Goal: Task Accomplishment & Management: Manage account settings

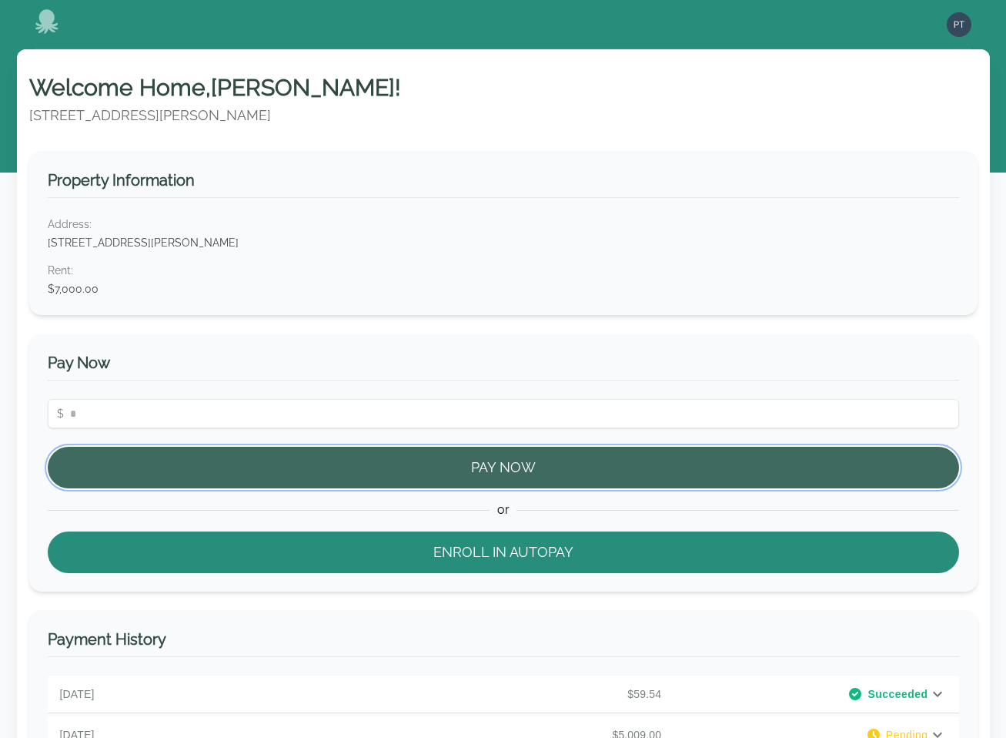
click at [510, 466] on button "Pay Now" at bounding box center [504, 468] width 912 height 42
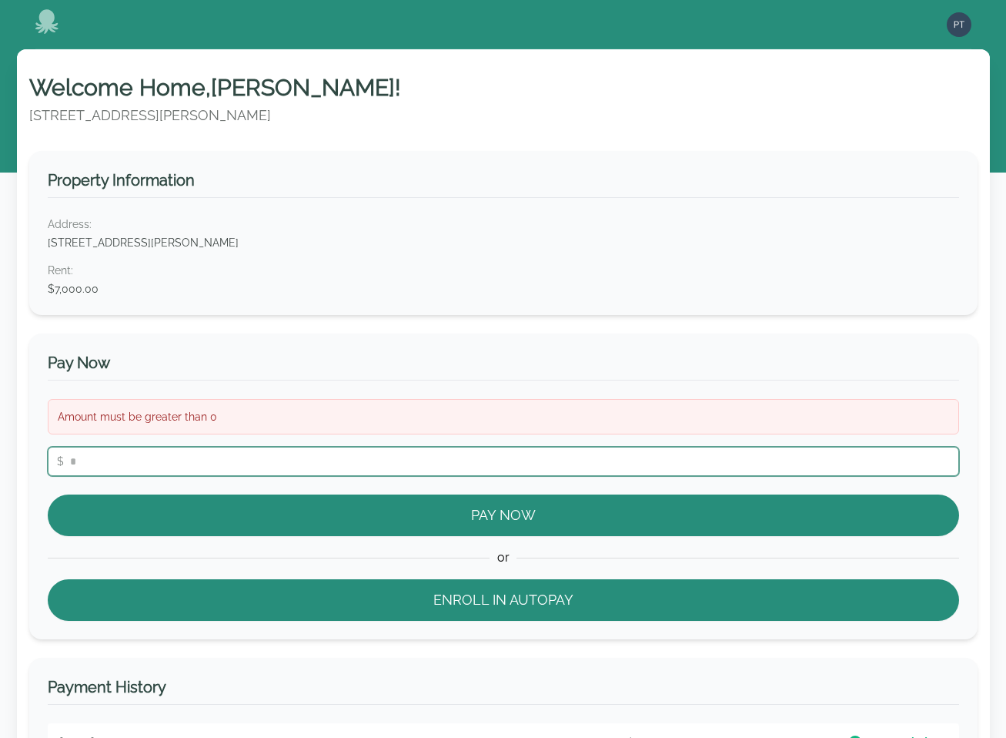
click at [447, 453] on input "number" at bounding box center [504, 461] width 912 height 29
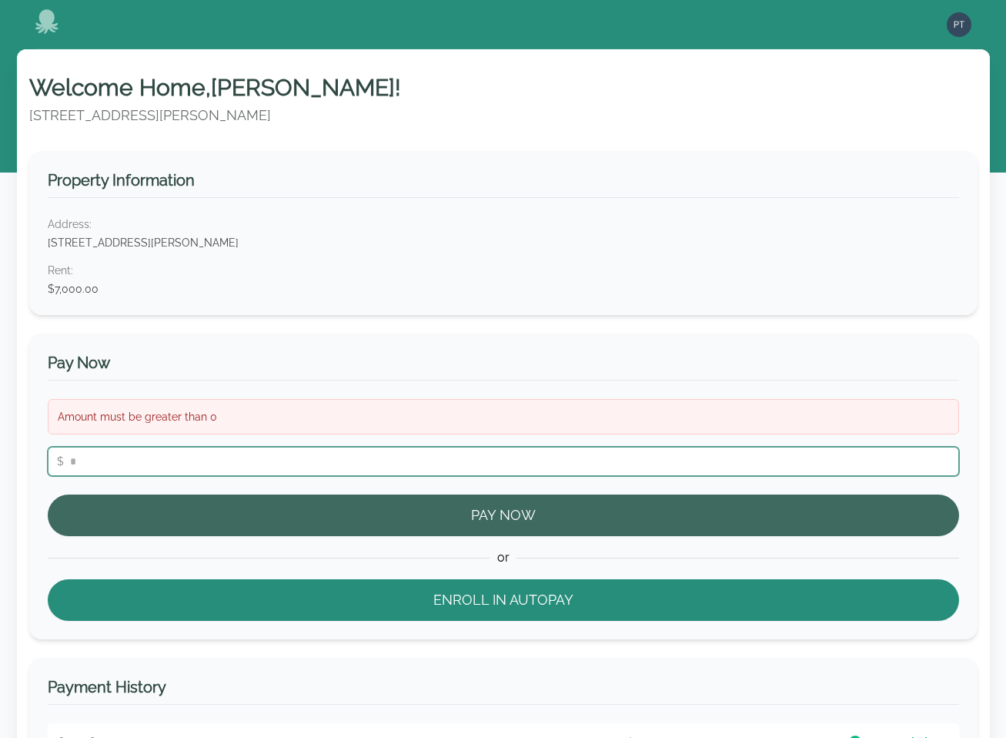
type input "**"
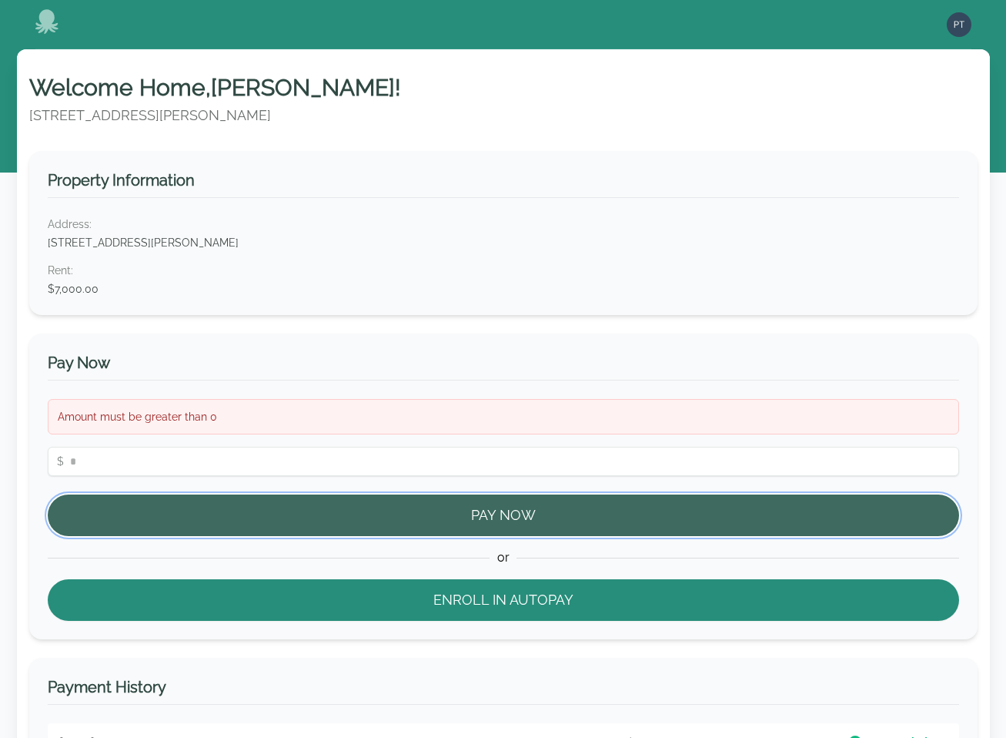
click at [489, 511] on button "Pay Now" at bounding box center [504, 515] width 912 height 42
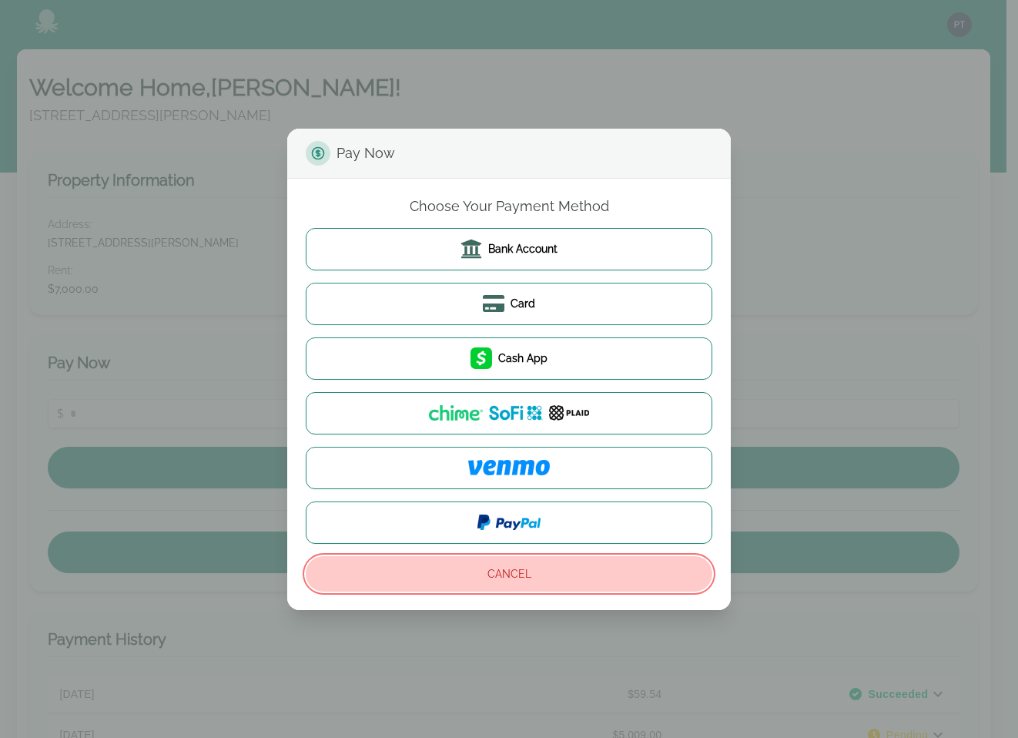
click at [471, 575] on button "Cancel" at bounding box center [509, 573] width 406 height 35
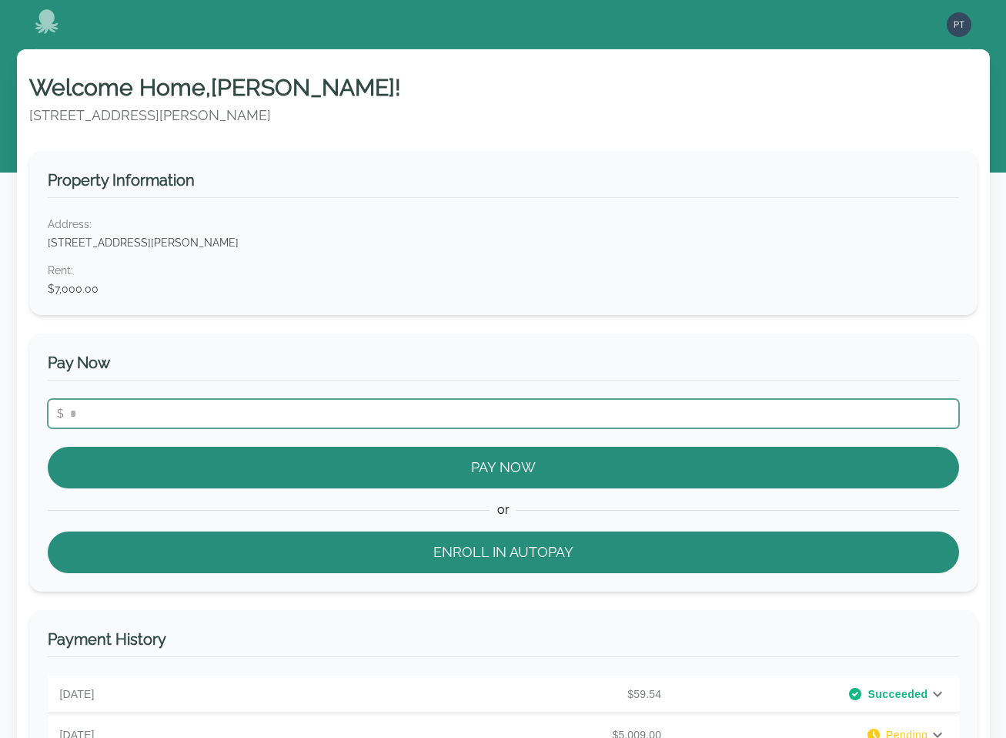
click at [215, 413] on input "number" at bounding box center [504, 413] width 912 height 29
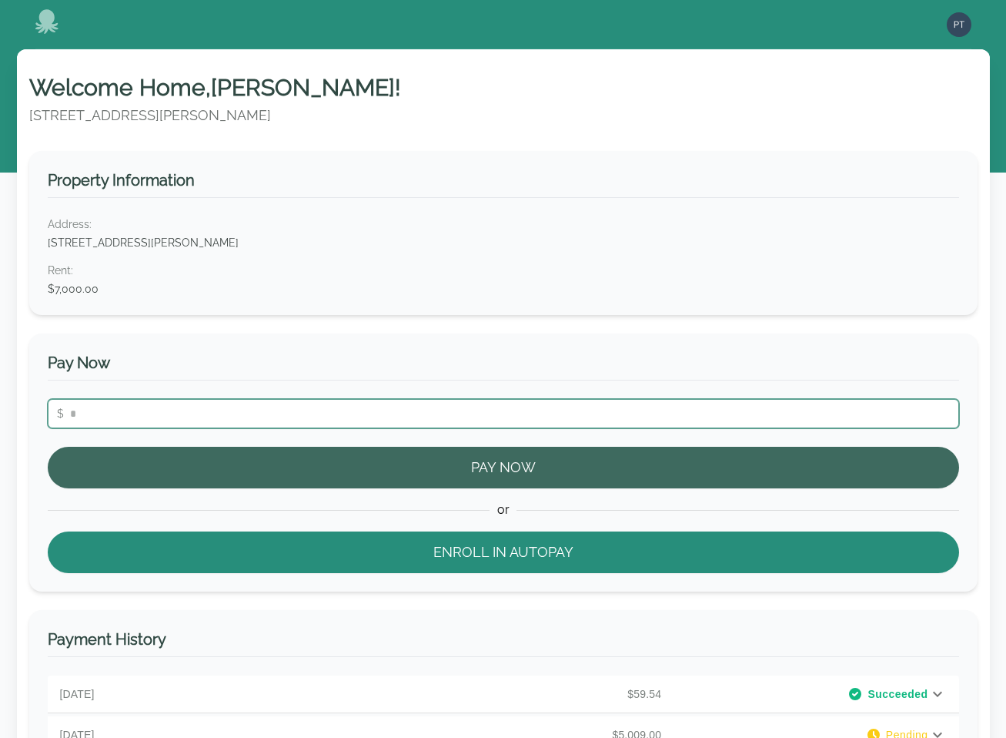
type input "***"
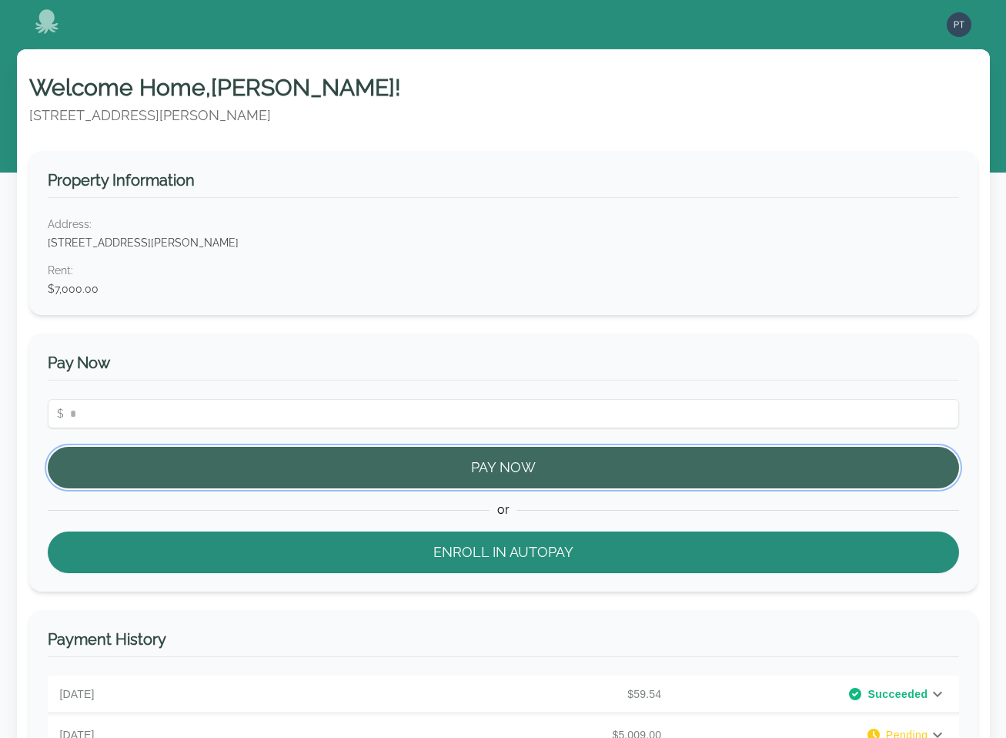
click at [414, 469] on button "Pay Now" at bounding box center [504, 468] width 912 height 42
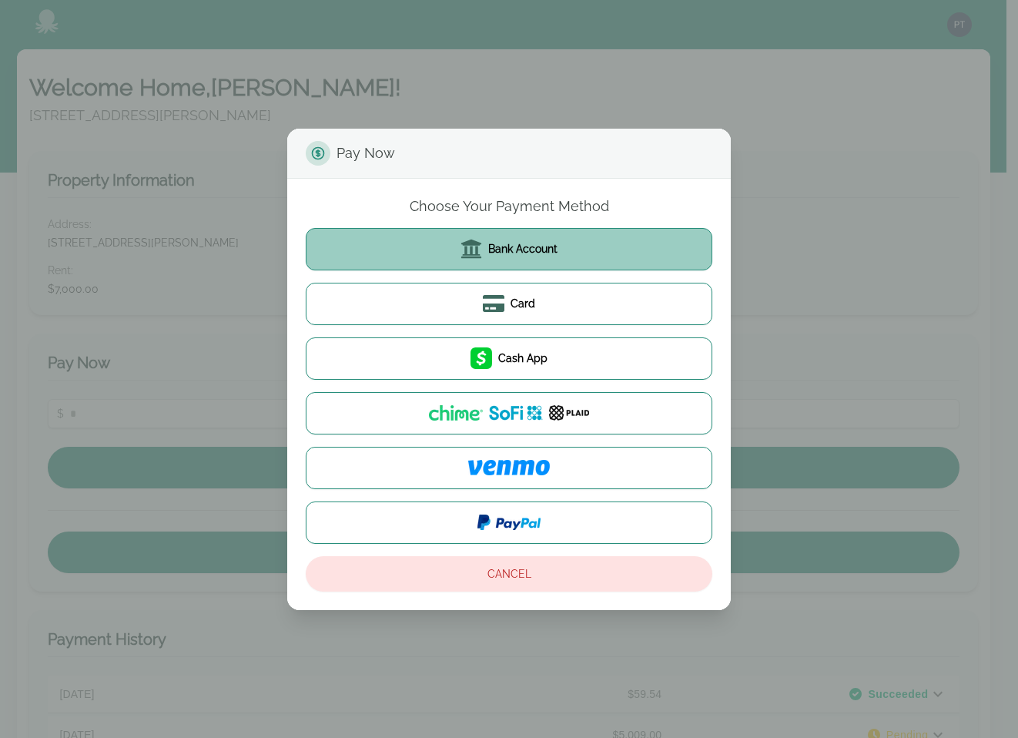
click at [480, 253] on icon at bounding box center [471, 249] width 22 height 22
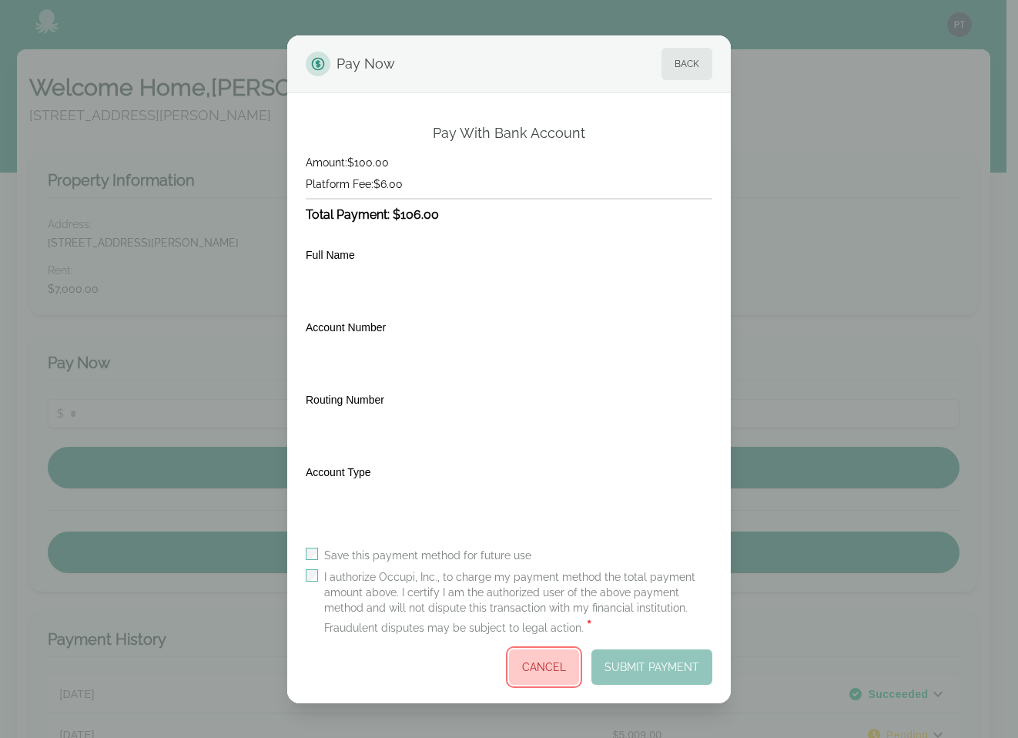
click at [552, 664] on button "Cancel" at bounding box center [544, 666] width 70 height 35
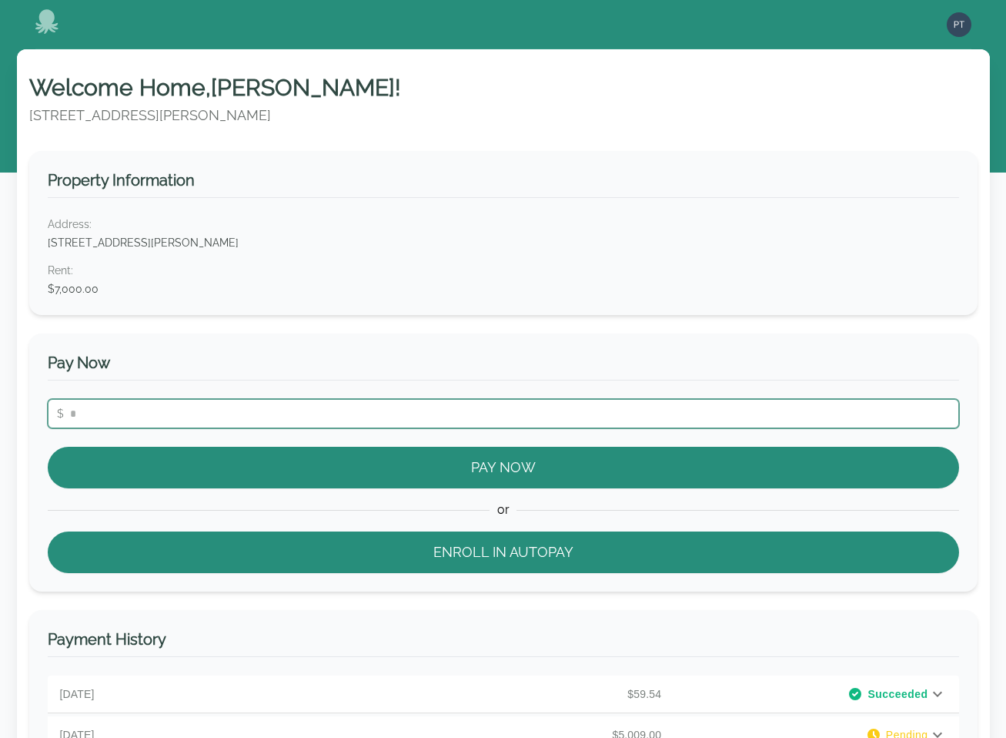
click at [382, 417] on input "number" at bounding box center [504, 413] width 912 height 29
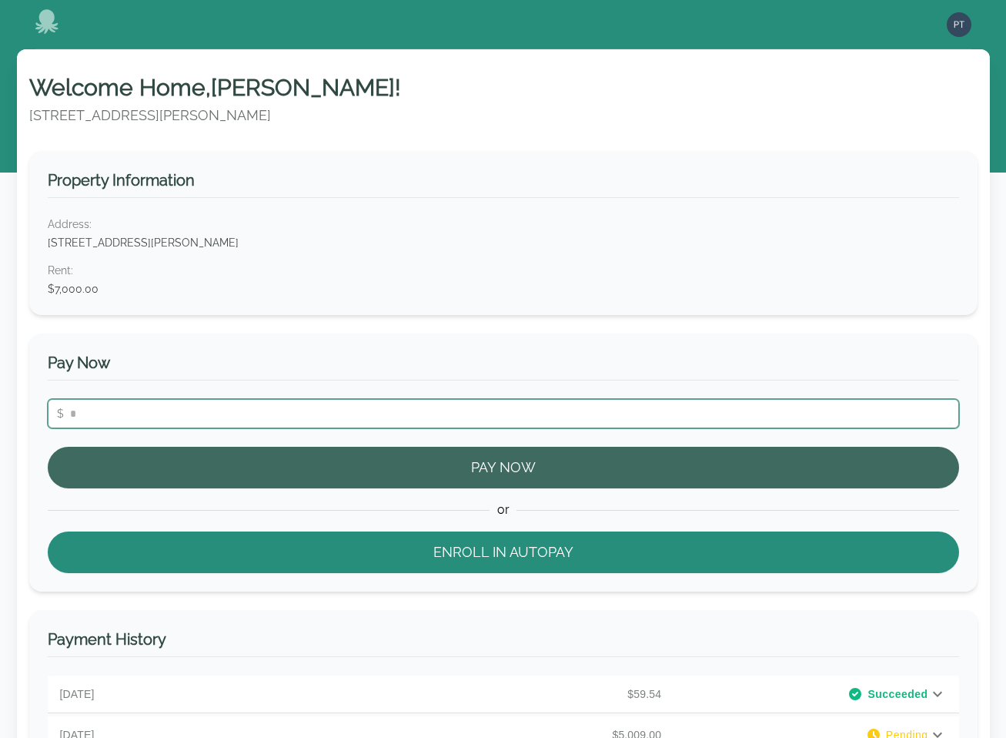
type input "**"
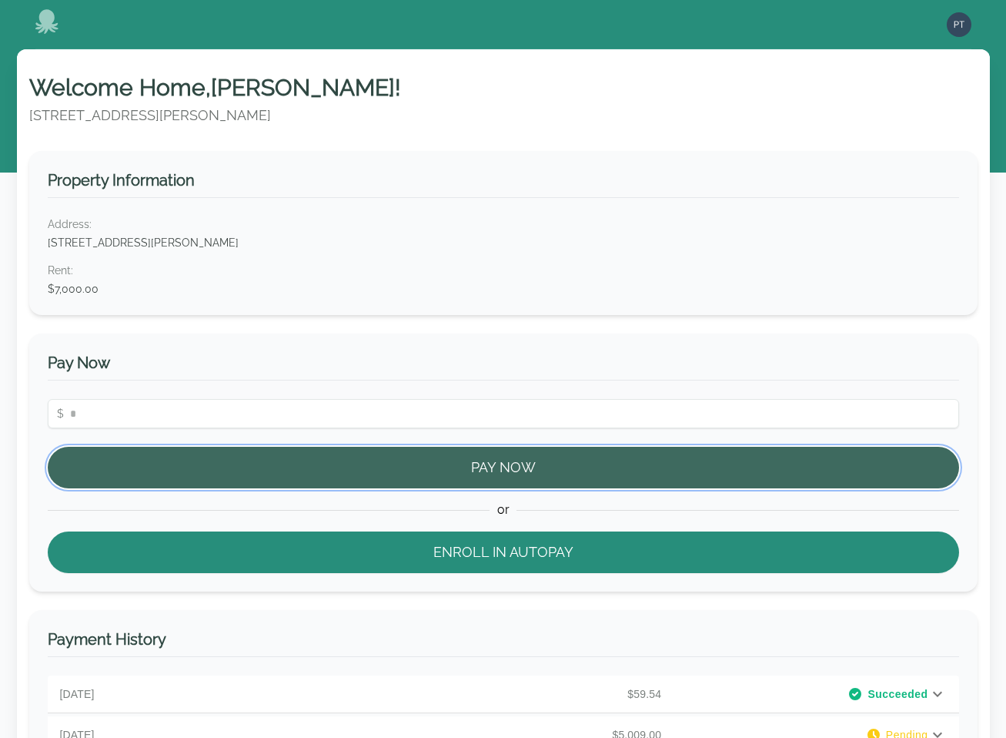
click at [477, 463] on button "Pay Now" at bounding box center [504, 468] width 912 height 42
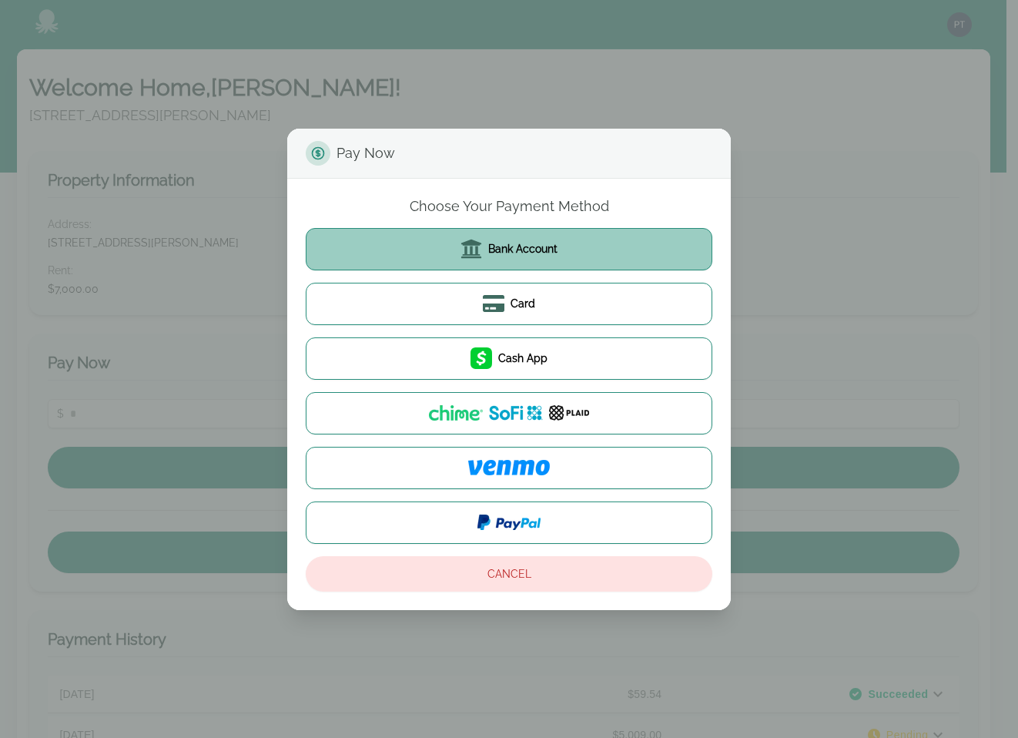
click at [463, 255] on icon at bounding box center [471, 248] width 20 height 19
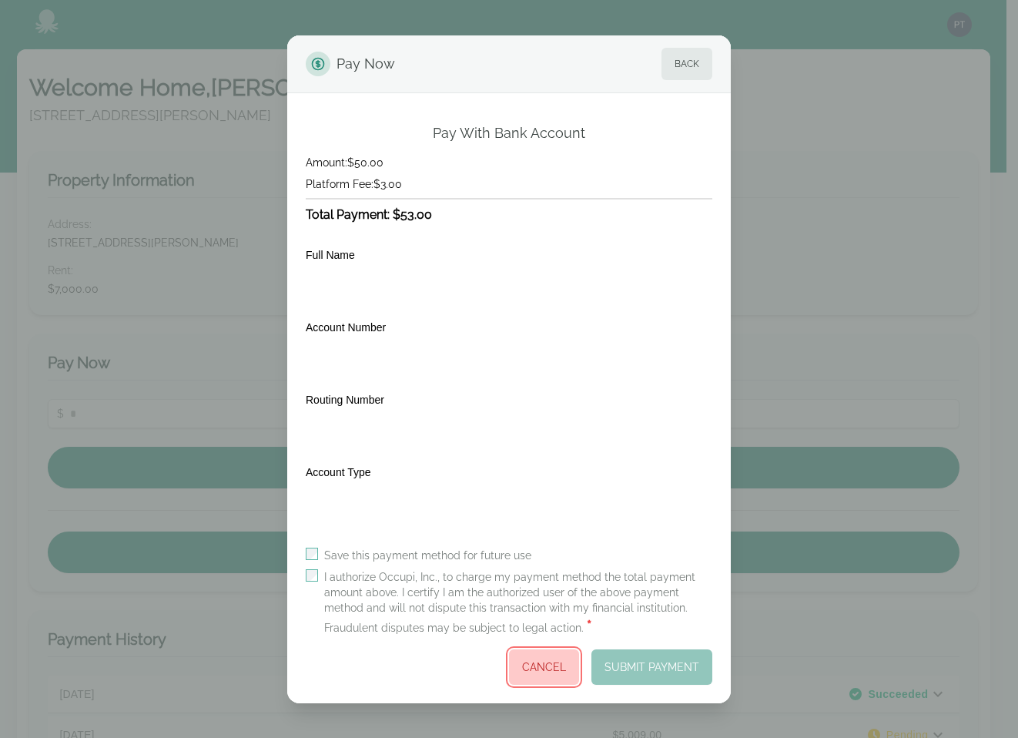
click at [557, 670] on button "Cancel" at bounding box center [544, 666] width 70 height 35
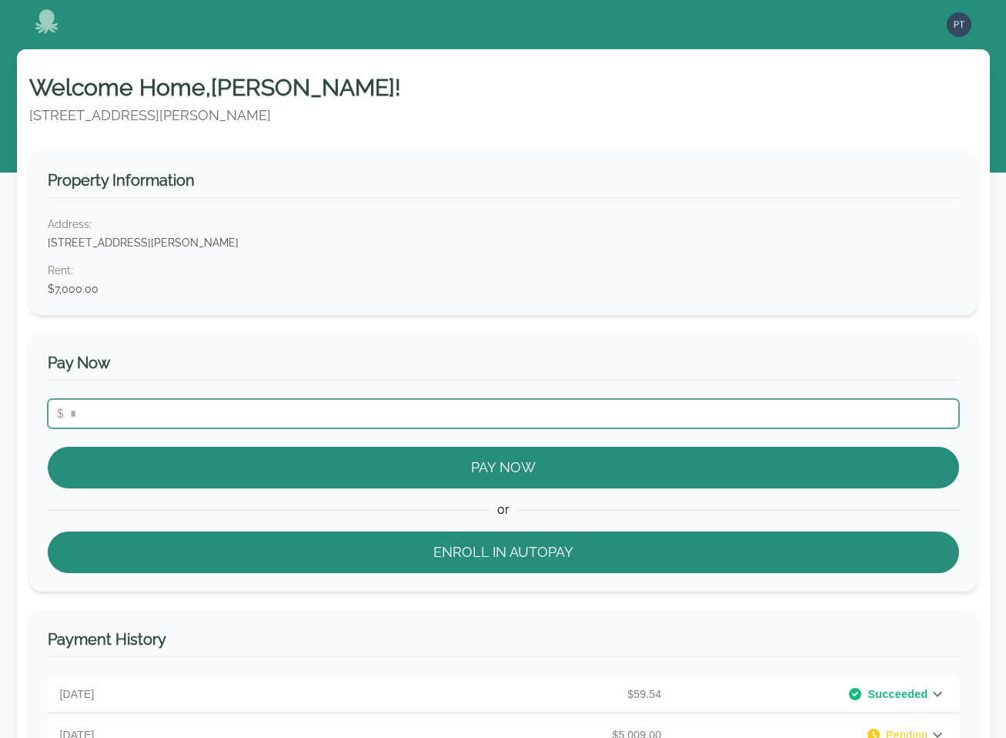
click at [450, 417] on input "number" at bounding box center [504, 413] width 912 height 29
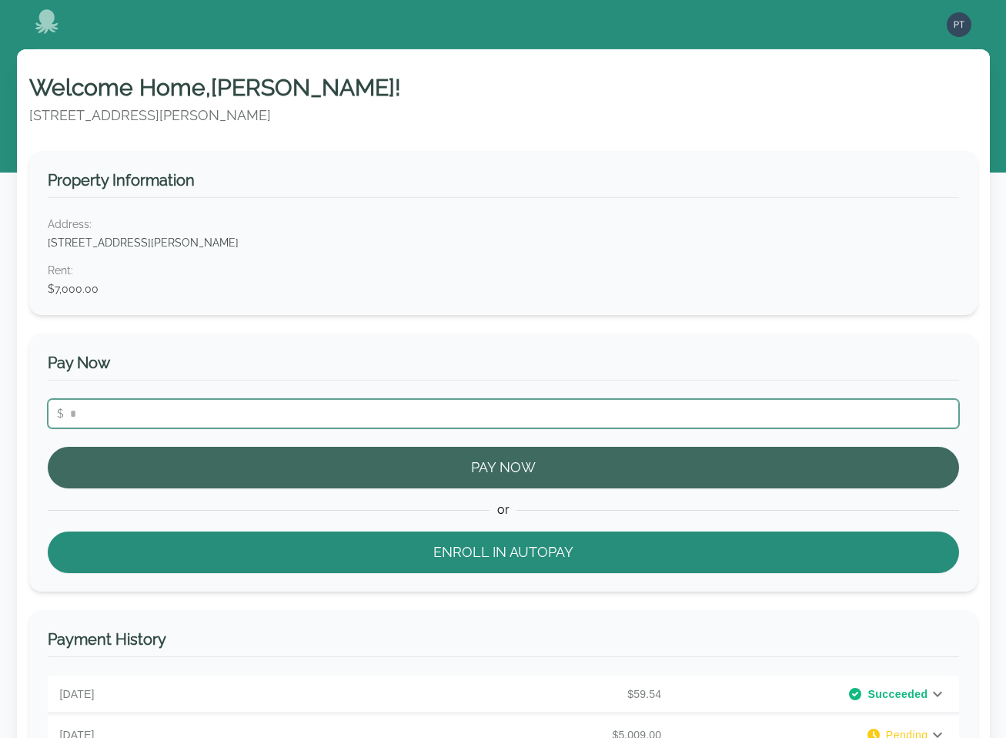
type input "****"
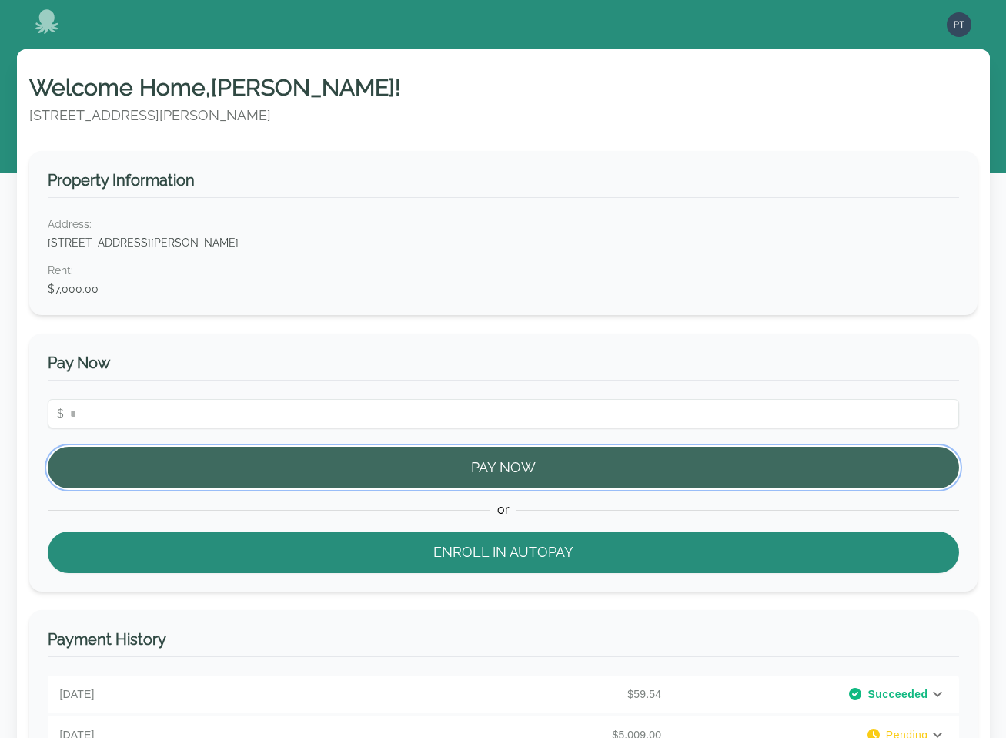
click at [604, 477] on button "Pay Now" at bounding box center [504, 468] width 912 height 42
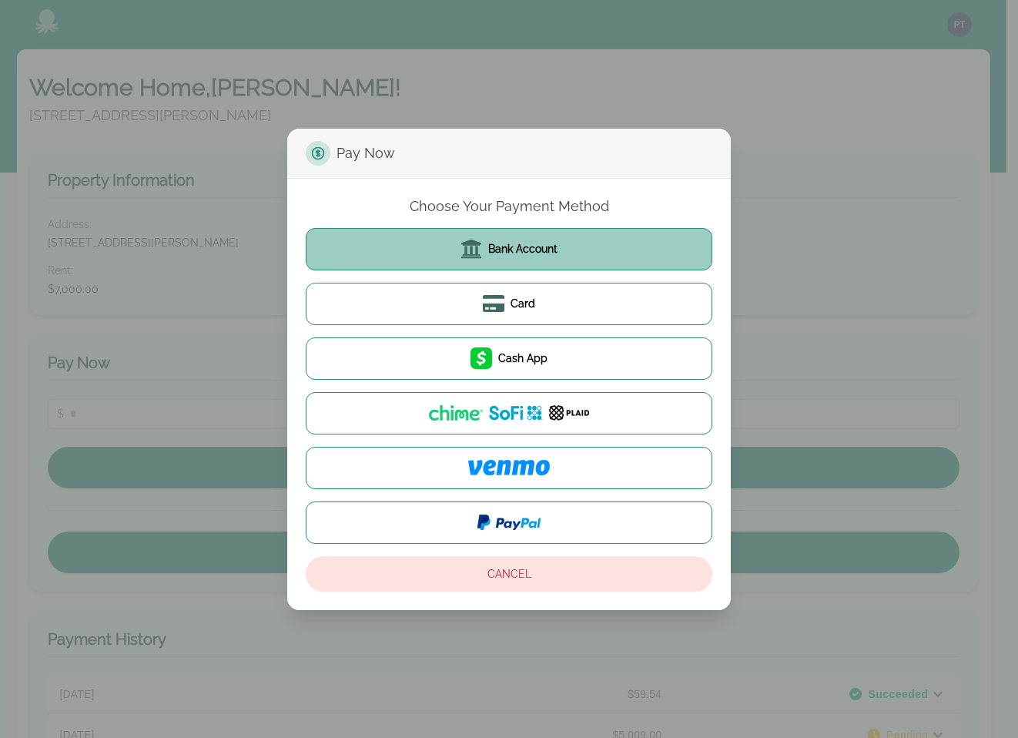
click at [497, 255] on span "Bank Account" at bounding box center [522, 248] width 69 height 15
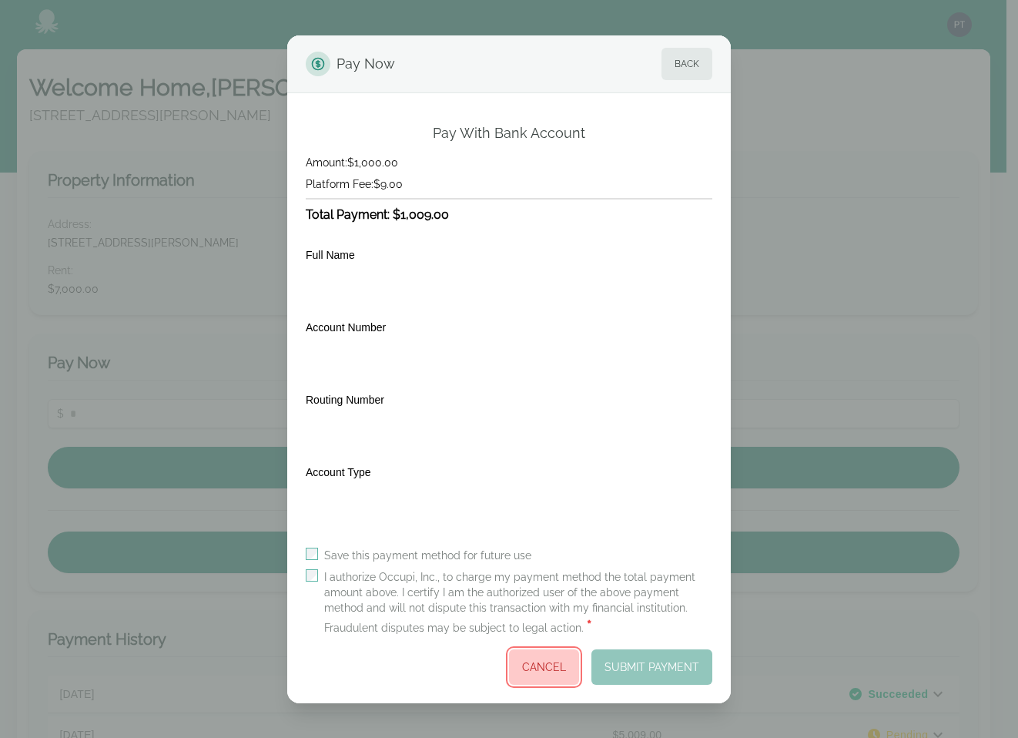
click at [534, 669] on button "Cancel" at bounding box center [544, 666] width 70 height 35
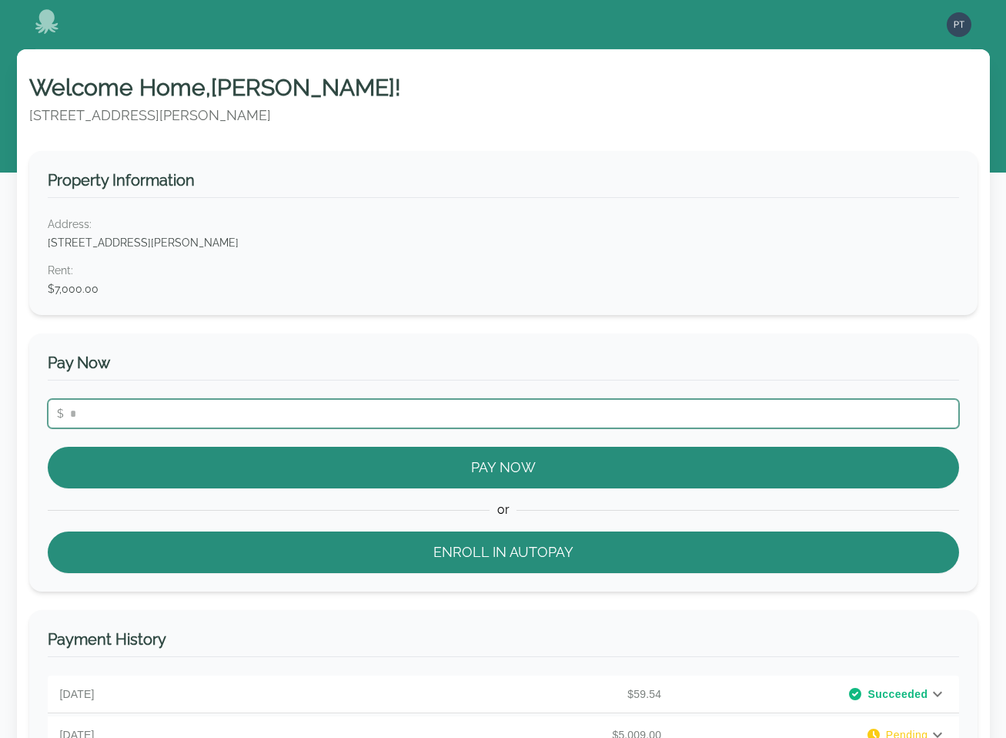
click at [392, 411] on input "number" at bounding box center [504, 413] width 912 height 29
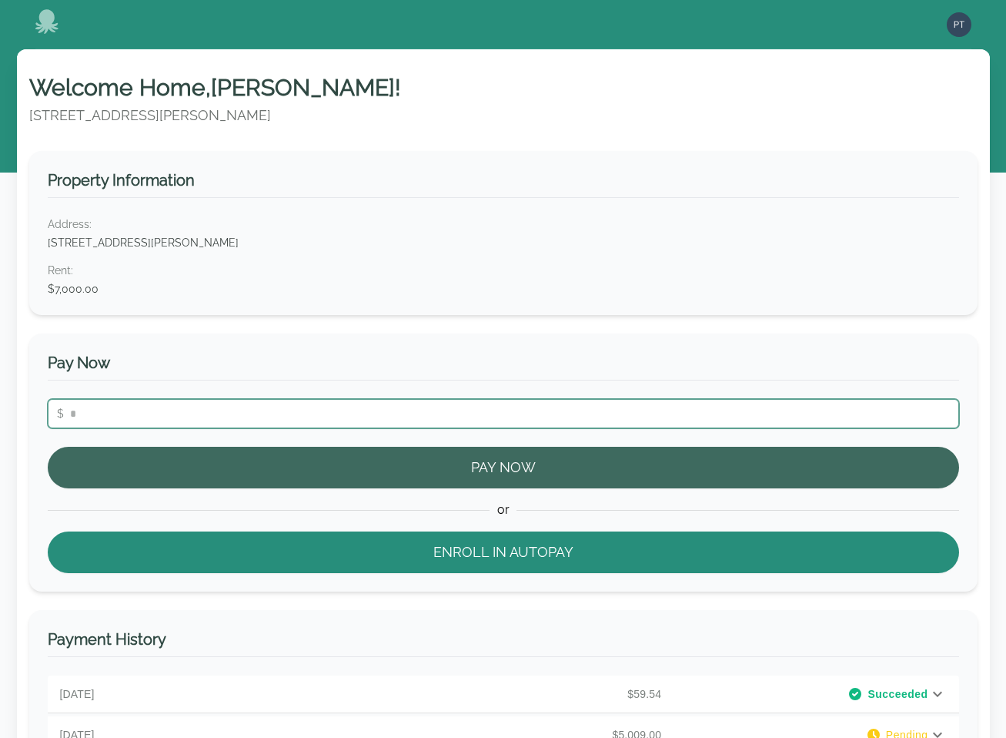
type input "***"
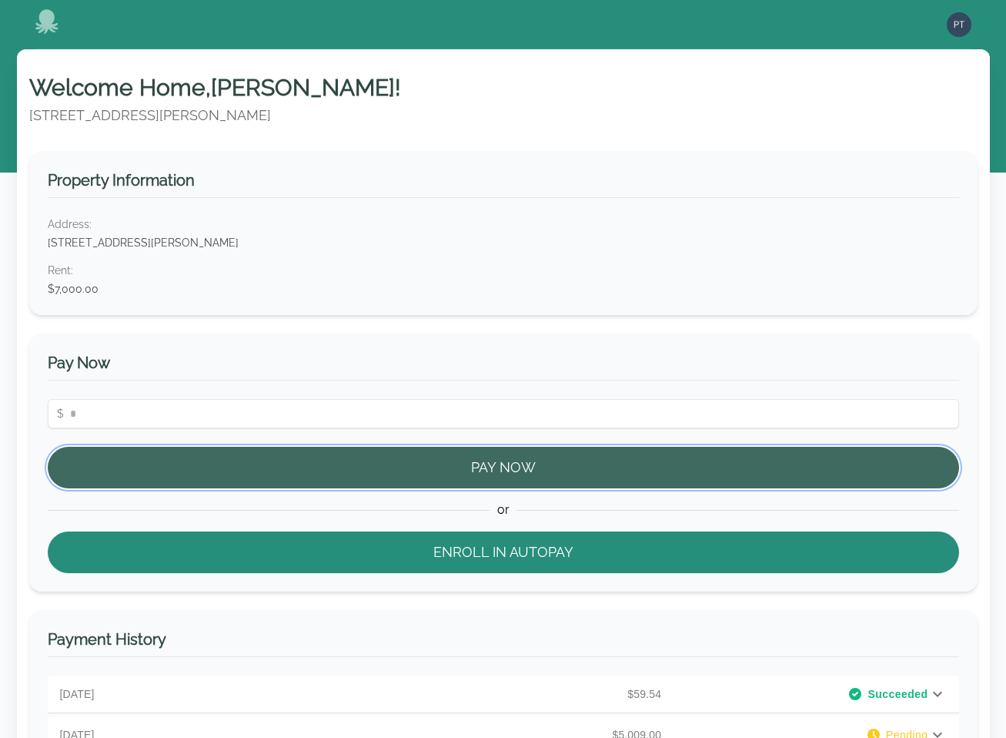
click at [448, 455] on button "Pay Now" at bounding box center [504, 468] width 912 height 42
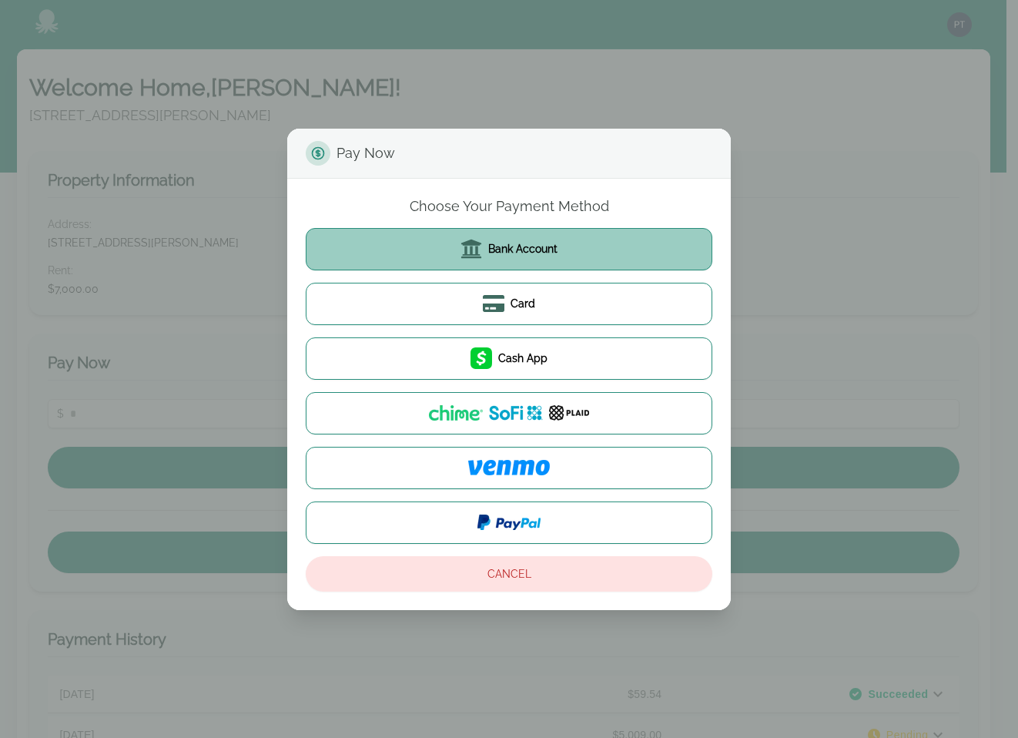
click at [491, 255] on span "Bank Account" at bounding box center [522, 248] width 69 height 15
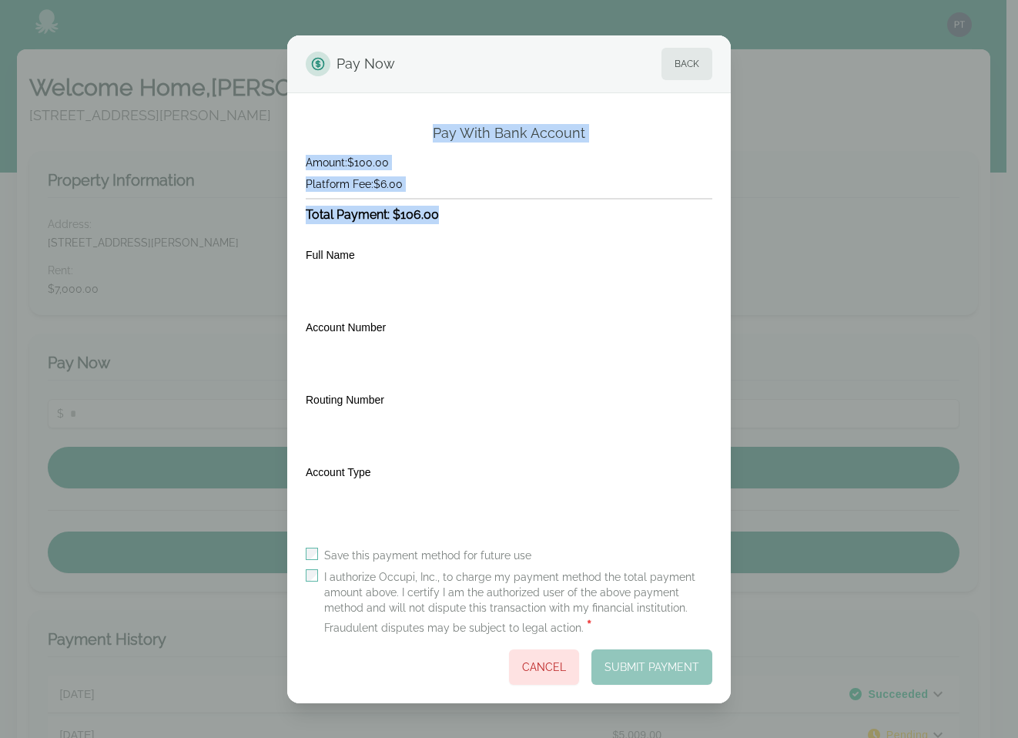
drag, startPoint x: 456, startPoint y: 216, endPoint x: 430, endPoint y: 137, distance: 83.5
click at [430, 137] on div "Pay With Bank Account Amount: $100.00 Platform Fee: $6.00 Total Payment: $106.0…" at bounding box center [509, 404] width 406 height 560
copy div "Pay With Bank Account Amount: $100.00 Platform Fee: $6.00 Total Payment: $106.00"
click at [538, 664] on button "Cancel" at bounding box center [544, 666] width 70 height 35
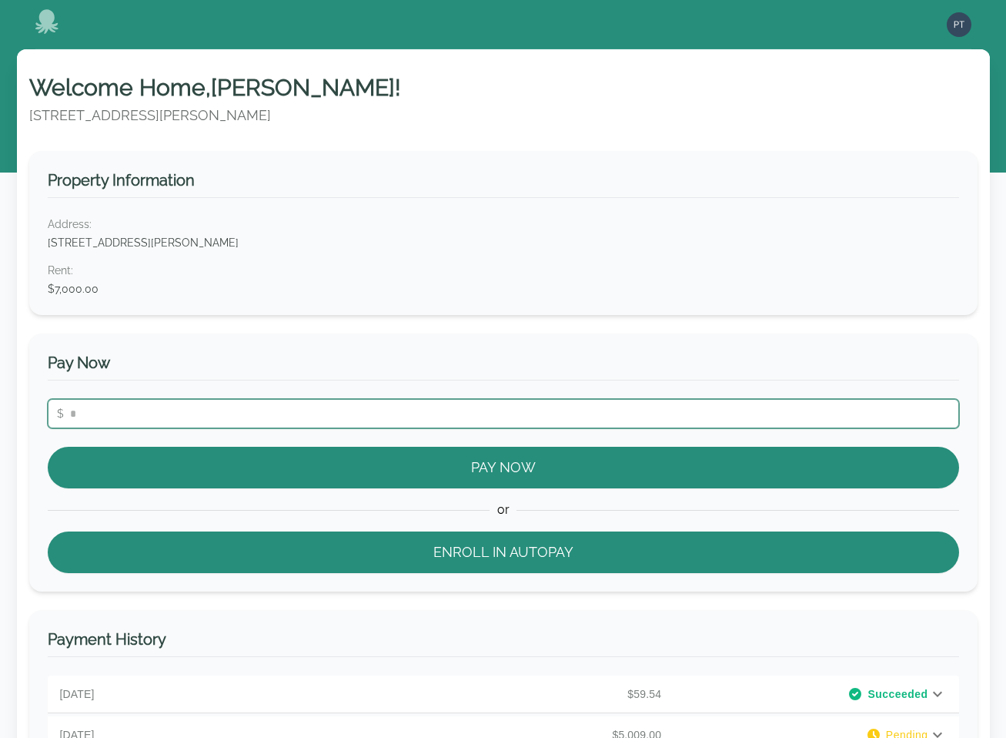
click at [116, 424] on input "number" at bounding box center [504, 413] width 912 height 29
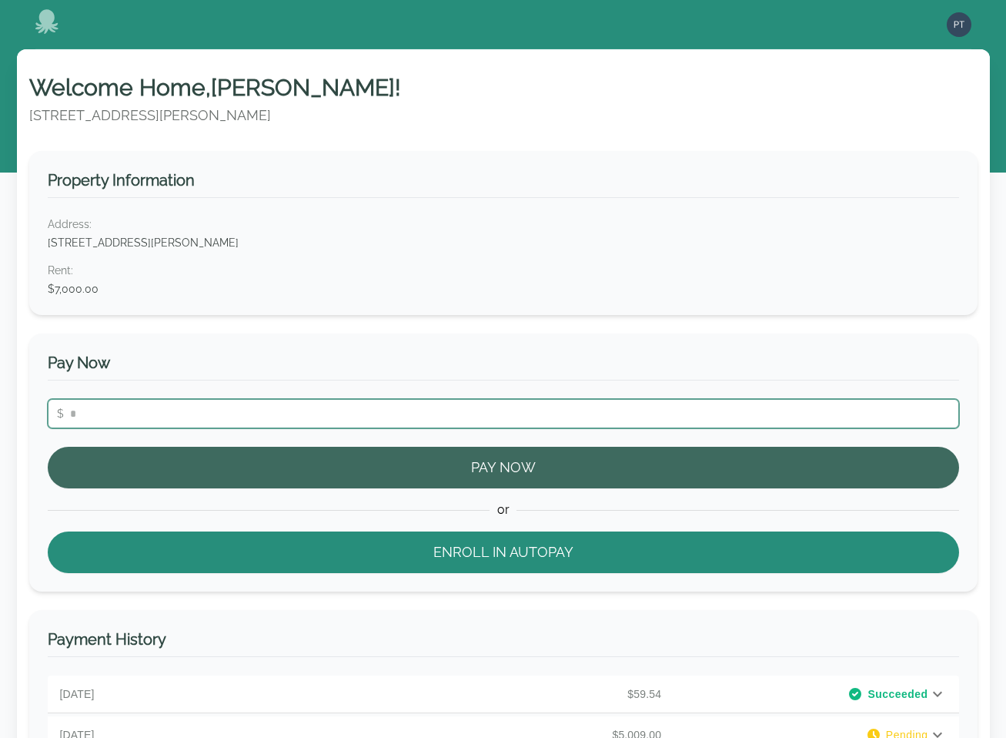
type input "***"
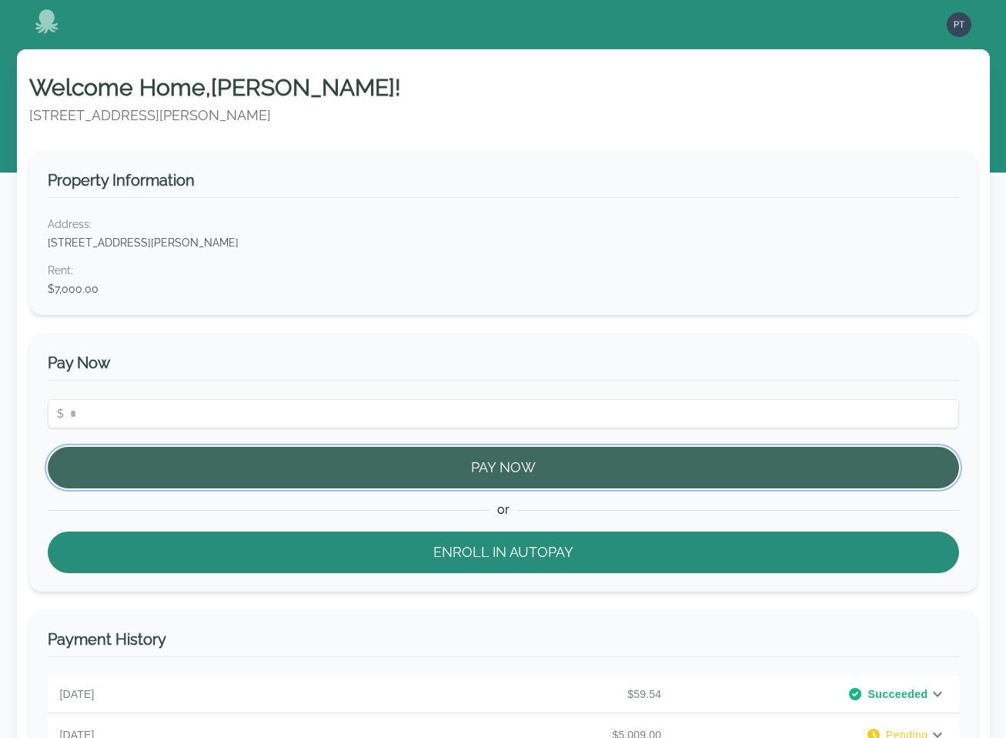
click at [290, 457] on button "Pay Now" at bounding box center [504, 468] width 912 height 42
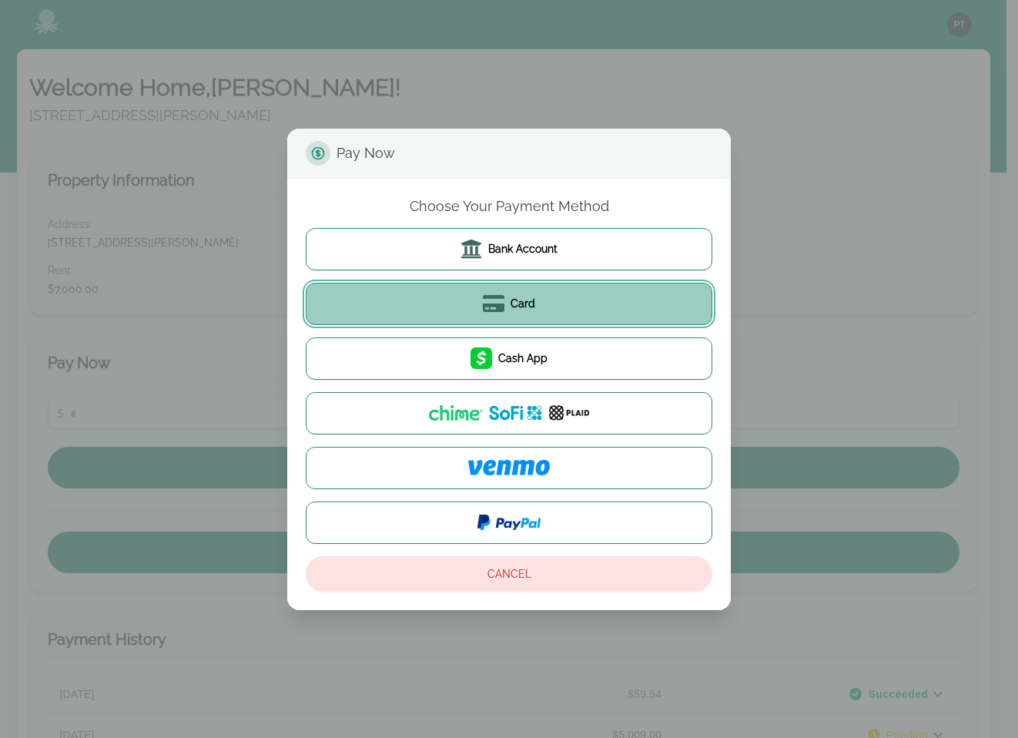
click at [529, 299] on span "Card" at bounding box center [522, 303] width 25 height 15
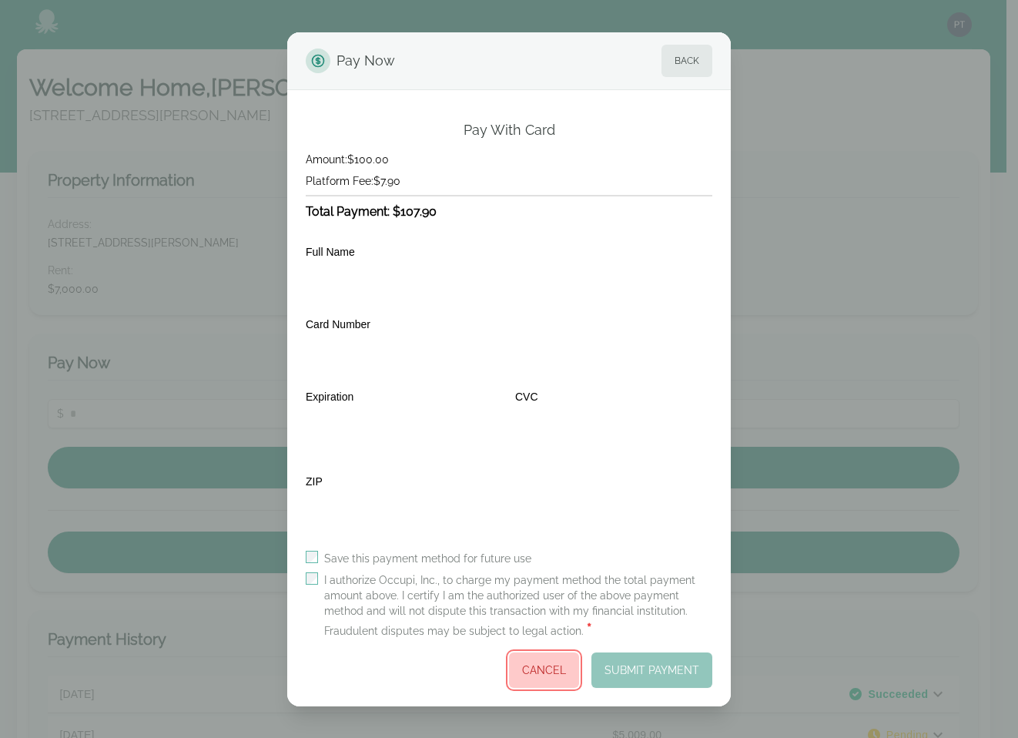
click at [563, 671] on button "Cancel" at bounding box center [544, 669] width 70 height 35
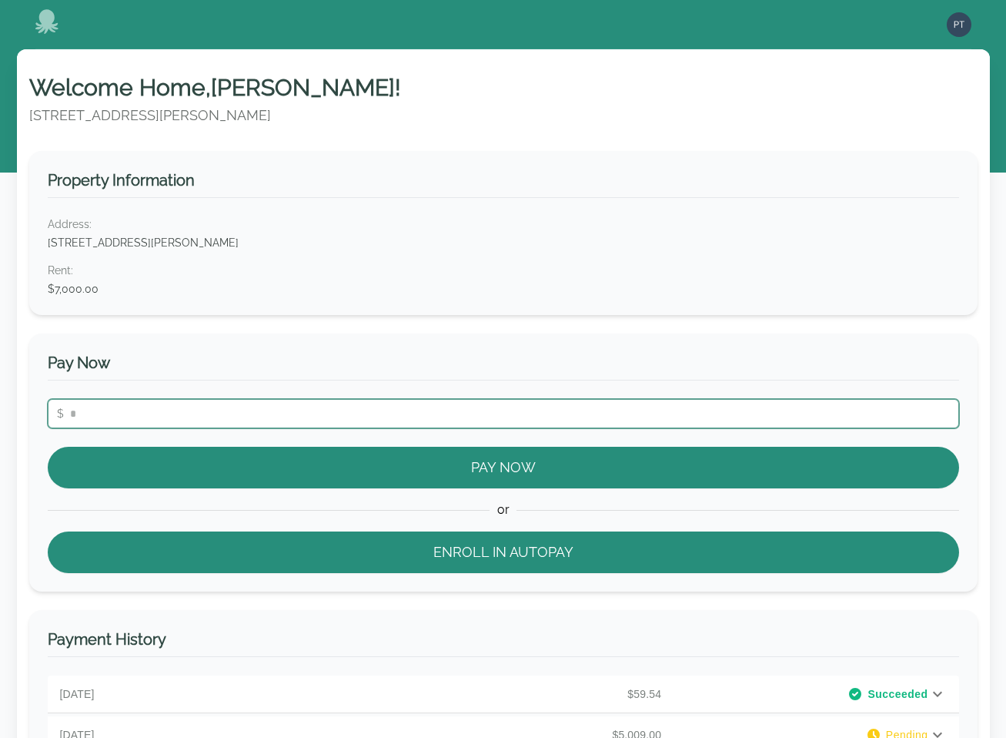
click at [126, 407] on input "number" at bounding box center [504, 413] width 912 height 29
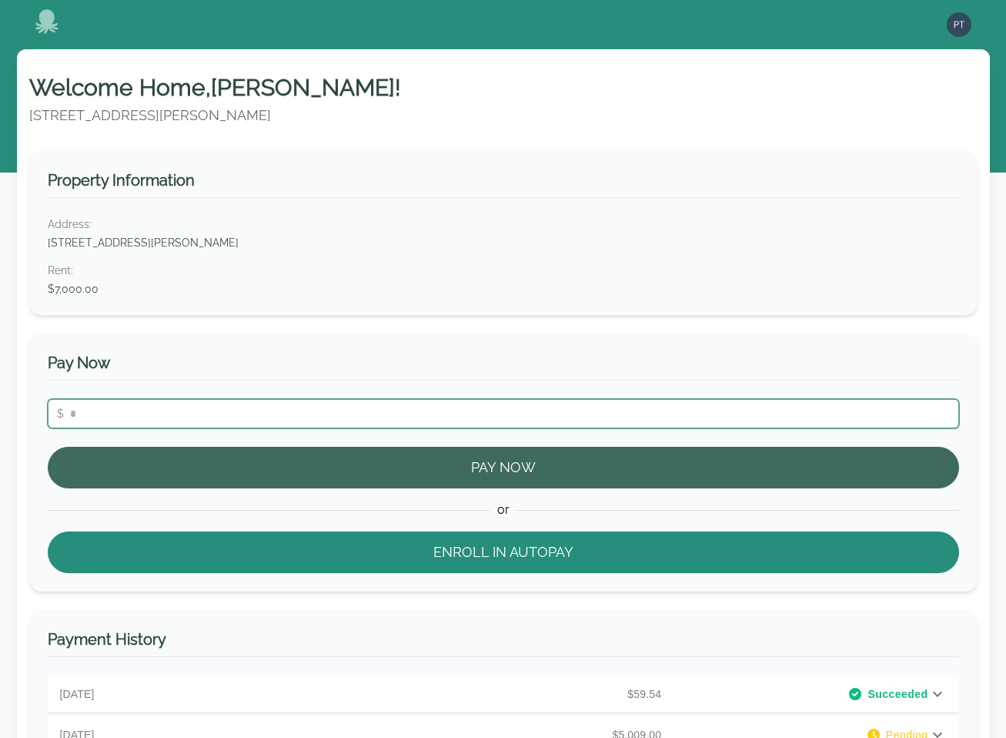
type input "****"
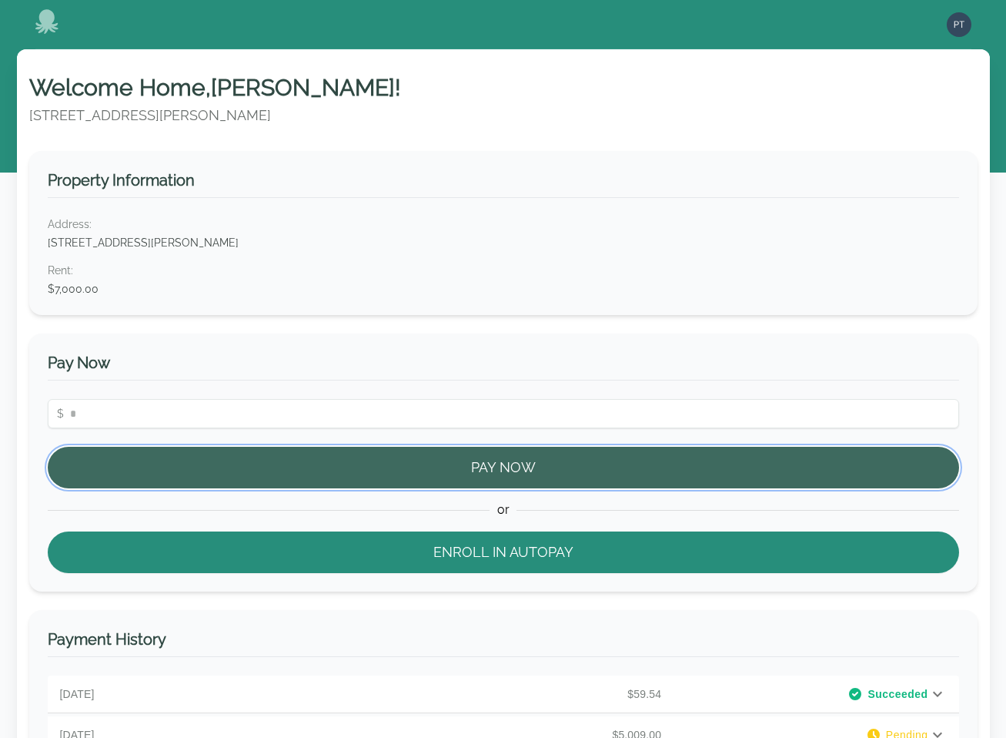
click at [360, 458] on button "Pay Now" at bounding box center [504, 468] width 912 height 42
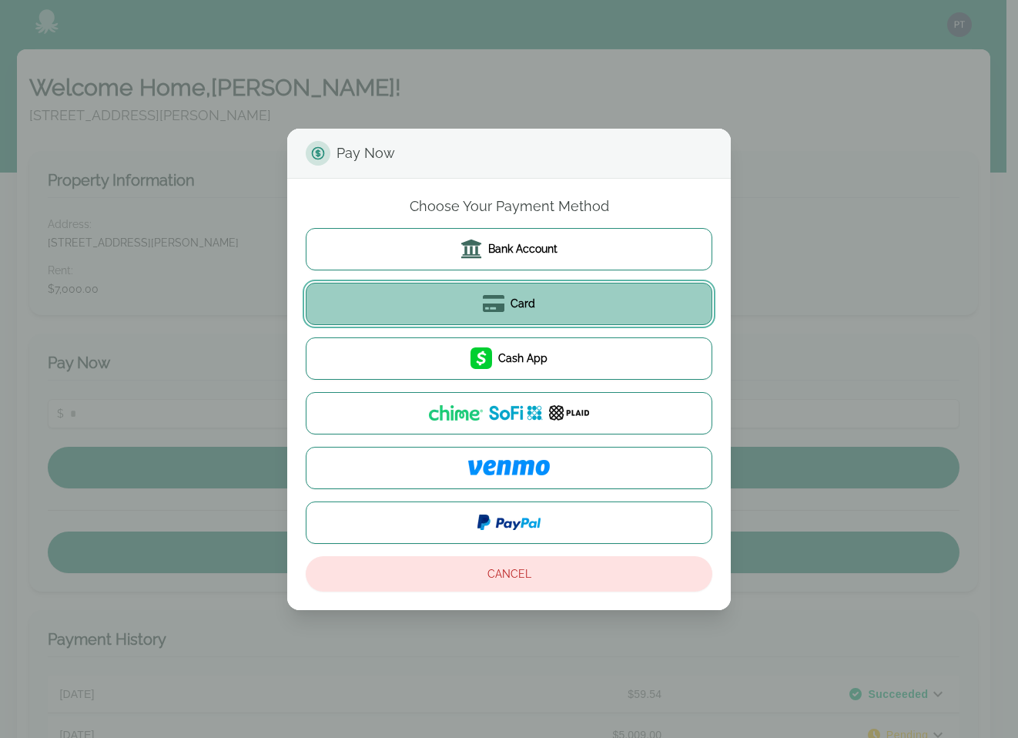
click at [466, 321] on button "Card" at bounding box center [509, 304] width 406 height 42
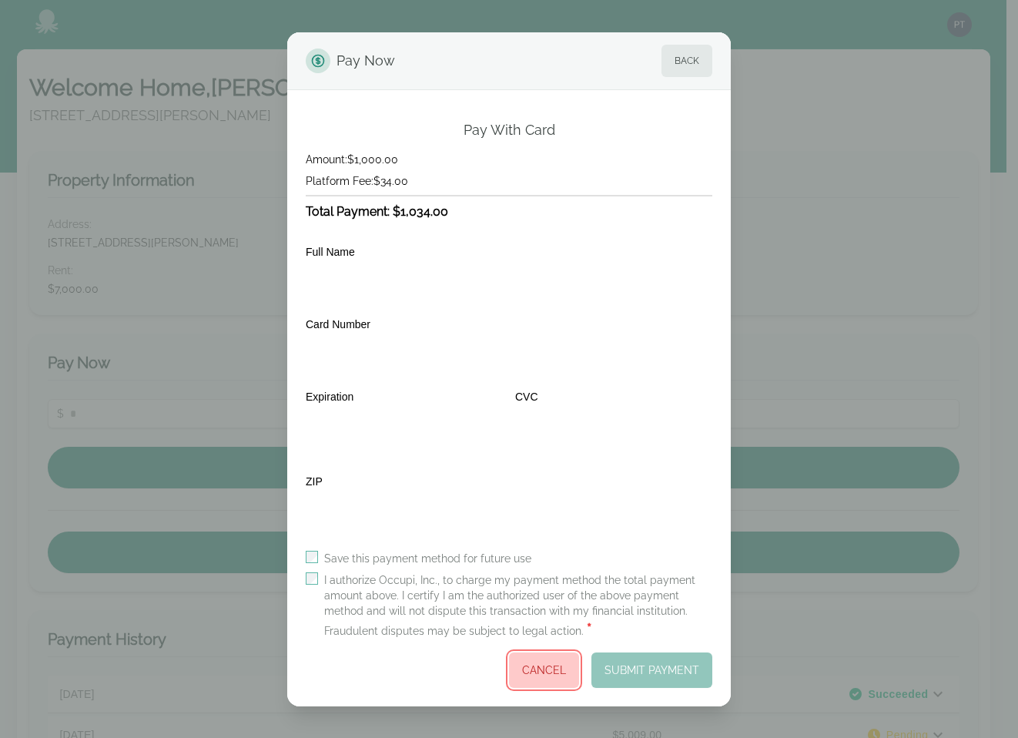
click at [558, 673] on button "Cancel" at bounding box center [544, 669] width 70 height 35
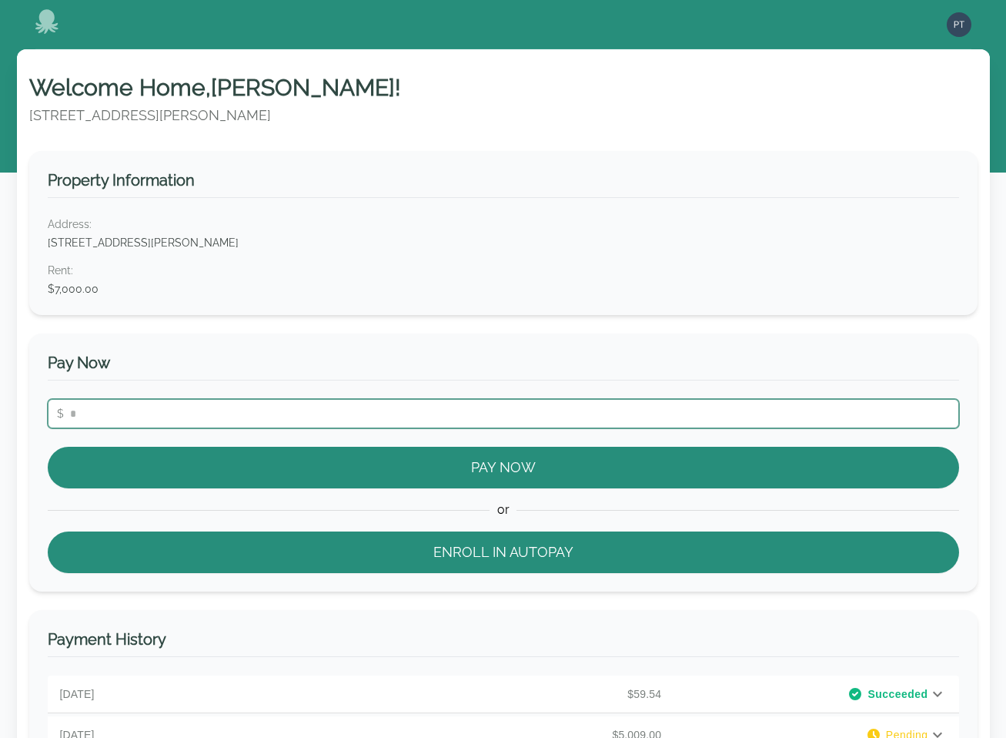
click at [250, 410] on input "number" at bounding box center [504, 413] width 912 height 29
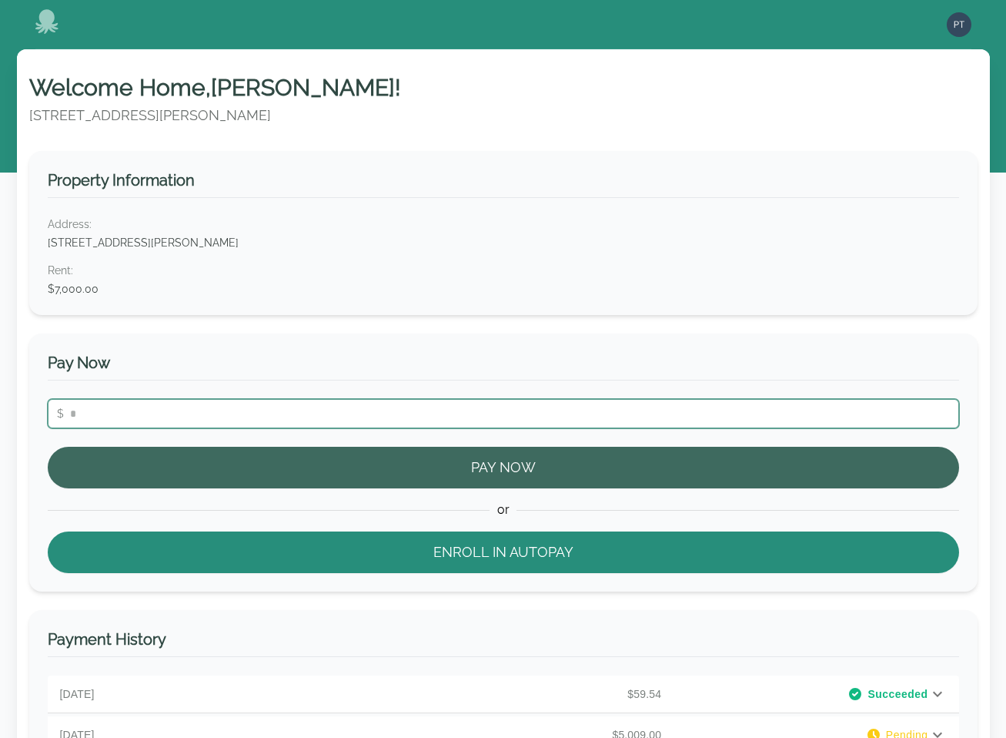
type input "***"
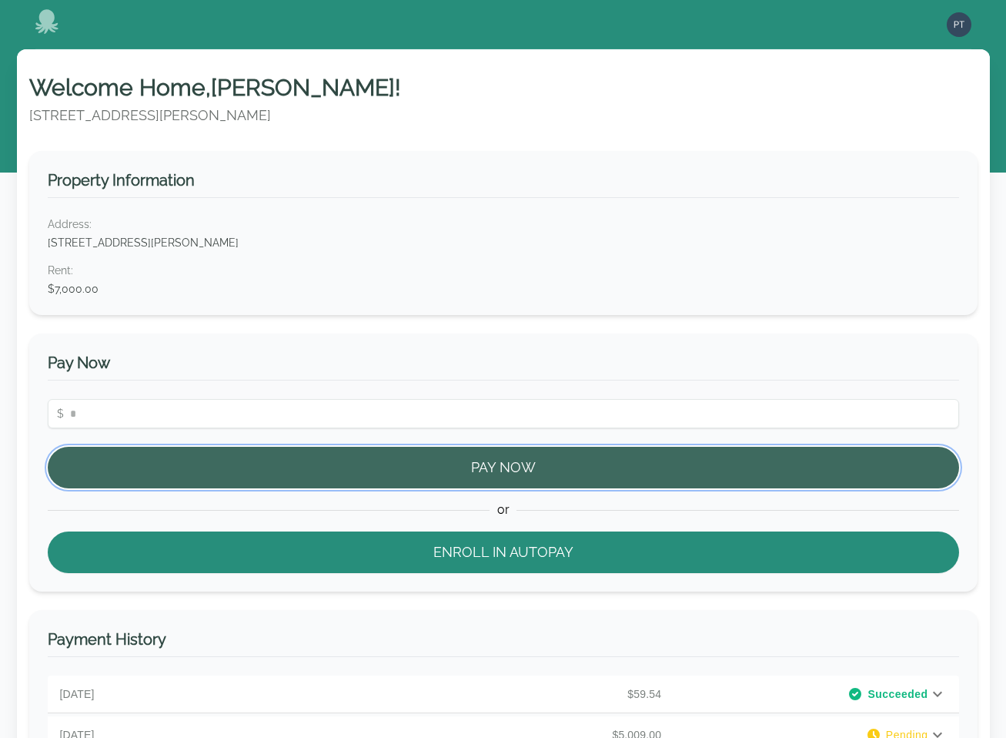
click at [400, 479] on button "Pay Now" at bounding box center [504, 468] width 912 height 42
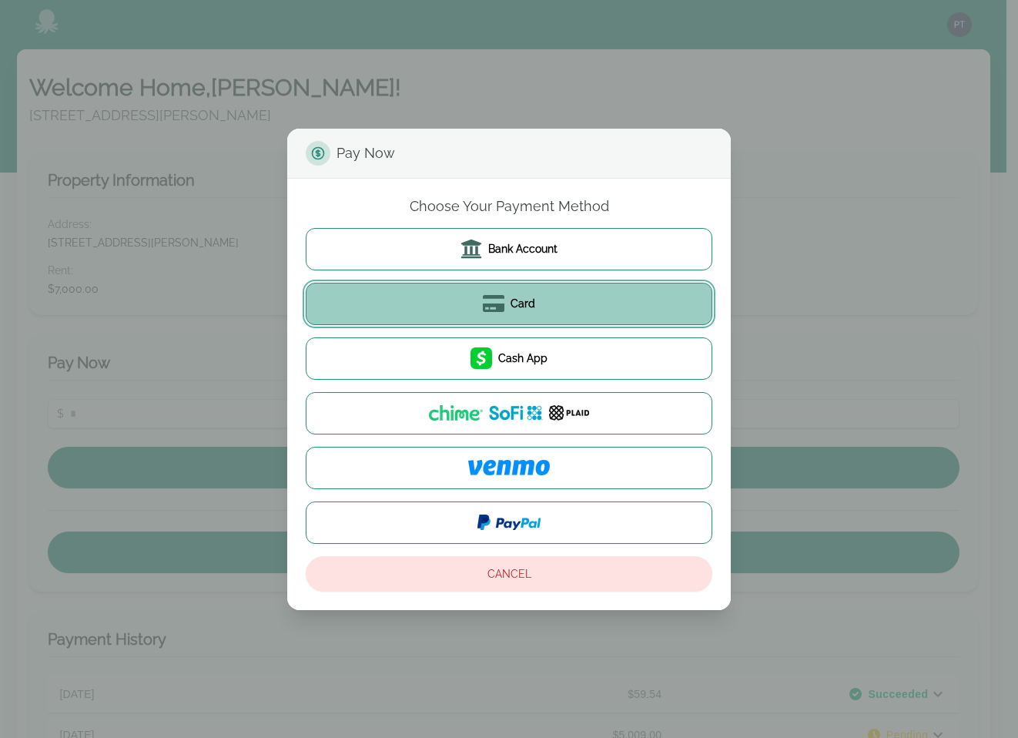
click at [496, 301] on icon at bounding box center [494, 304] width 22 height 22
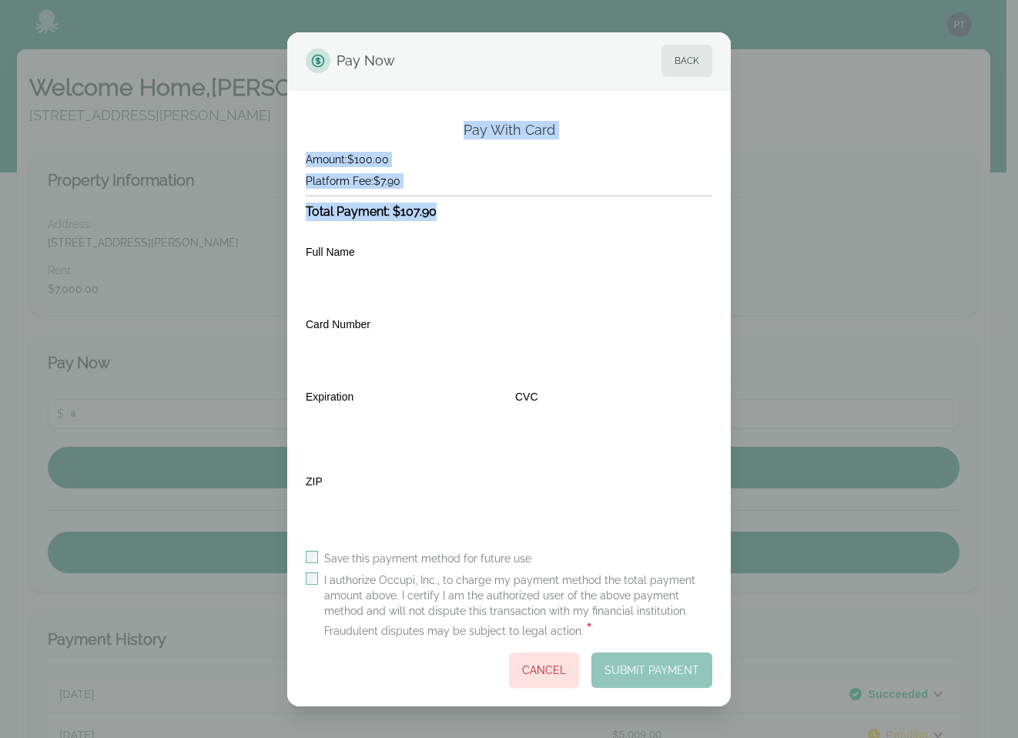
drag, startPoint x: 450, startPoint y: 213, endPoint x: 460, endPoint y: 122, distance: 92.2
click at [460, 122] on div "Pay With Card Amount: $100.00 Platform Fee: $7.90 Total Payment: $107.90 Full N…" at bounding box center [509, 404] width 406 height 567
copy div "Pay With Card Amount: $100.00 Platform Fee: $7.90 Total Payment: $107.90"
click at [561, 658] on button "Cancel" at bounding box center [544, 669] width 70 height 35
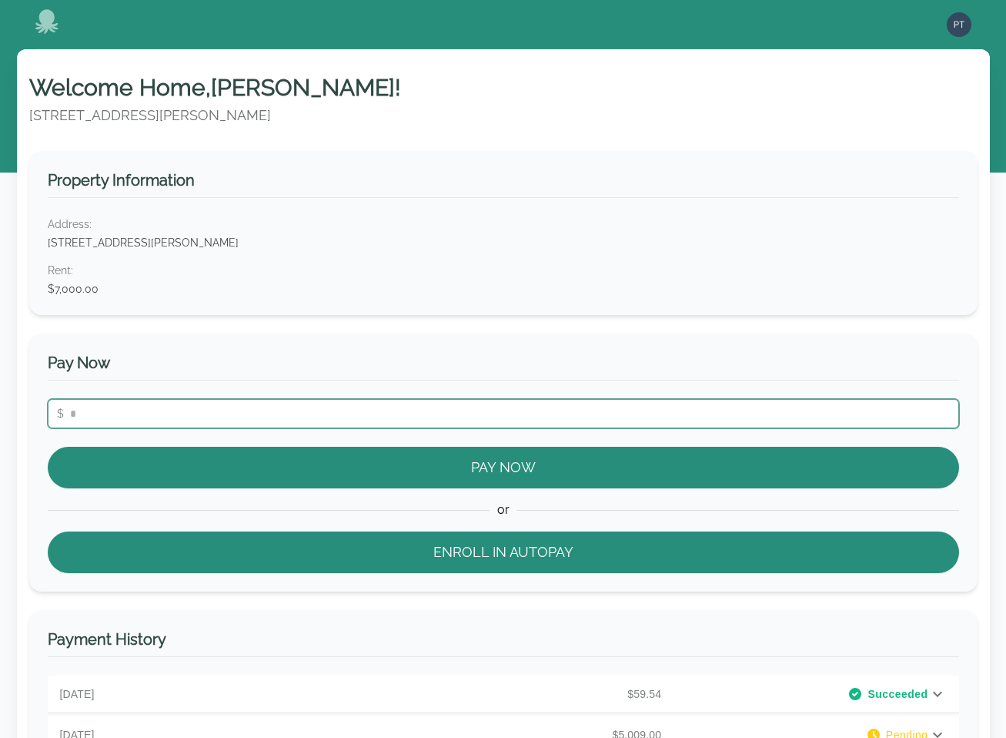
click at [229, 402] on input "number" at bounding box center [504, 413] width 912 height 29
click at [222, 415] on input "number" at bounding box center [504, 413] width 912 height 29
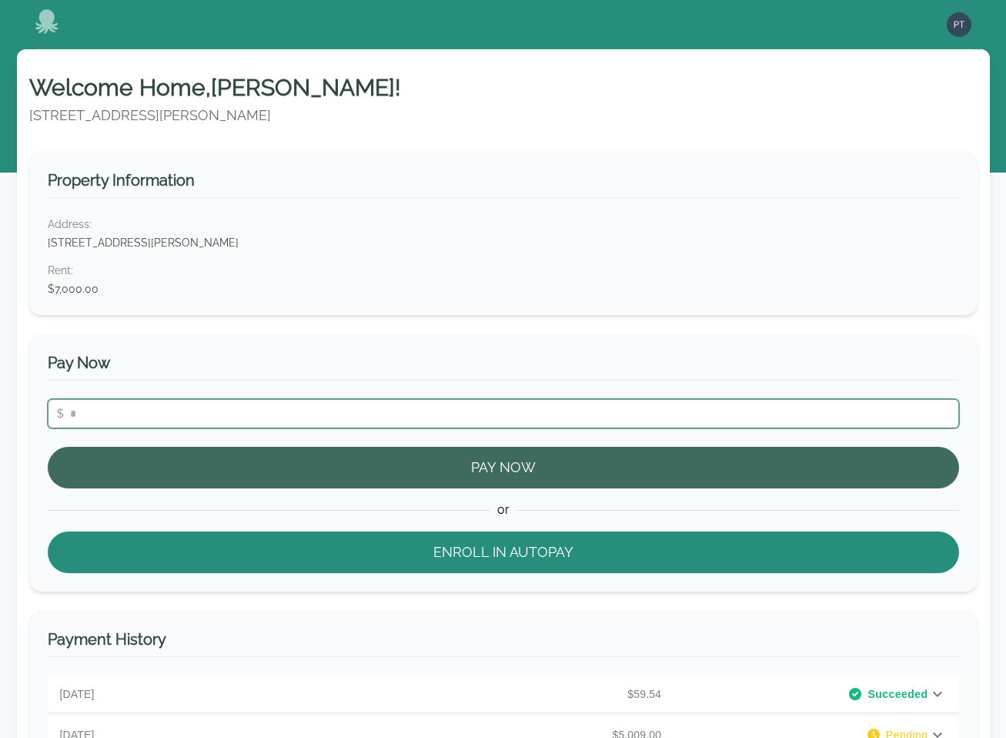
type input "***"
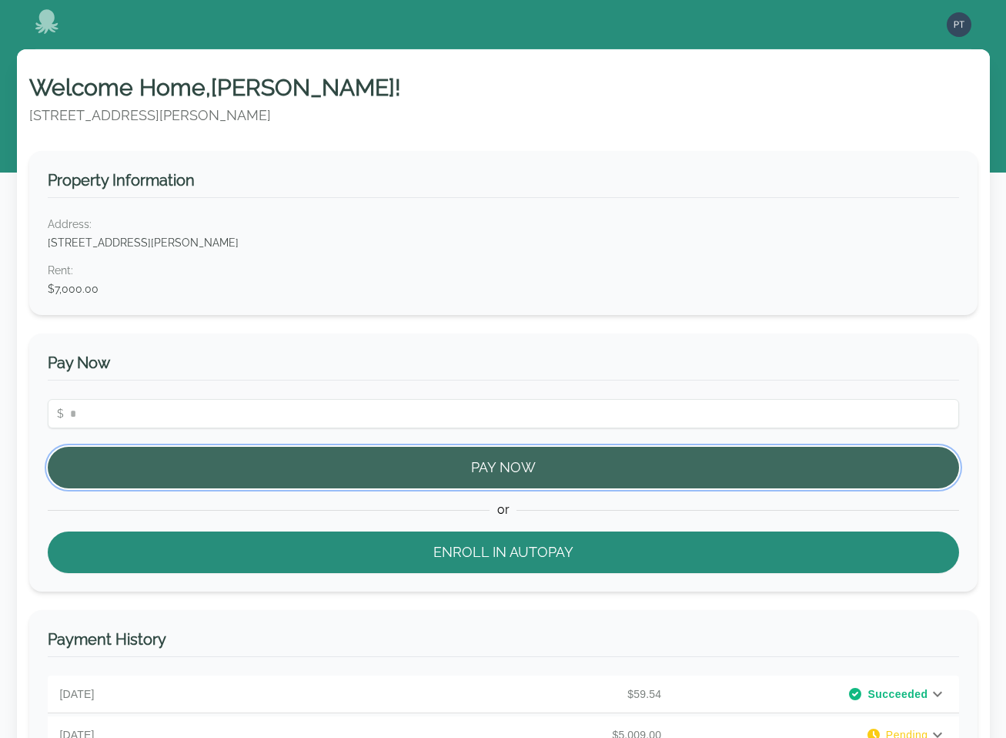
click at [420, 451] on button "Pay Now" at bounding box center [504, 468] width 912 height 42
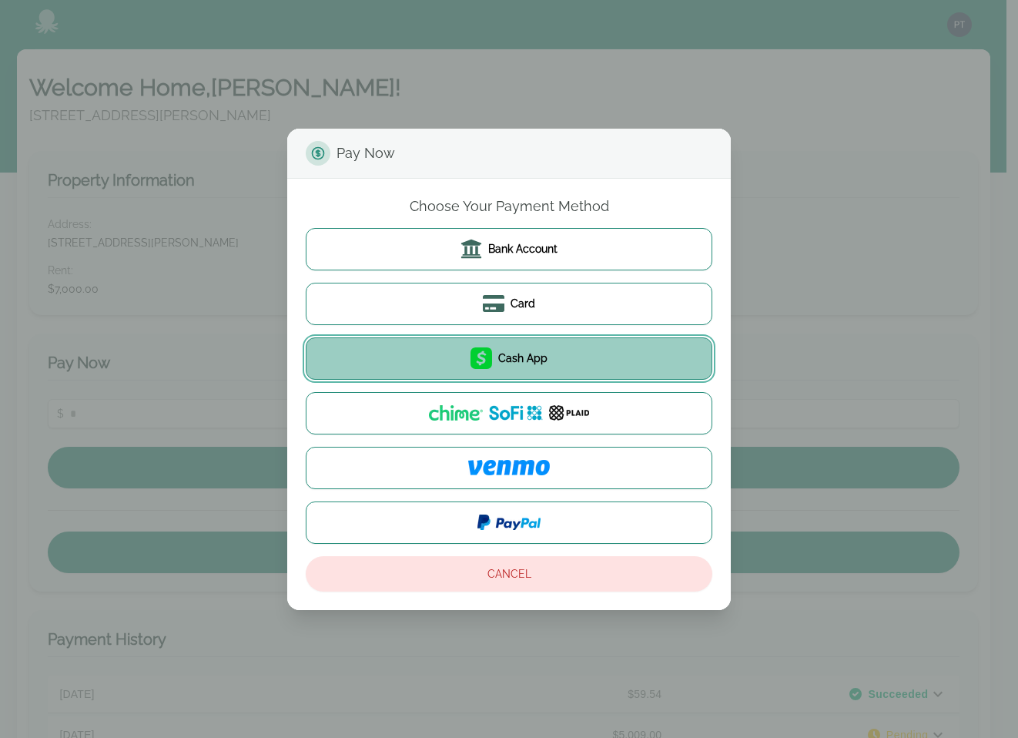
click at [454, 371] on button "Cash App" at bounding box center [509, 358] width 406 height 42
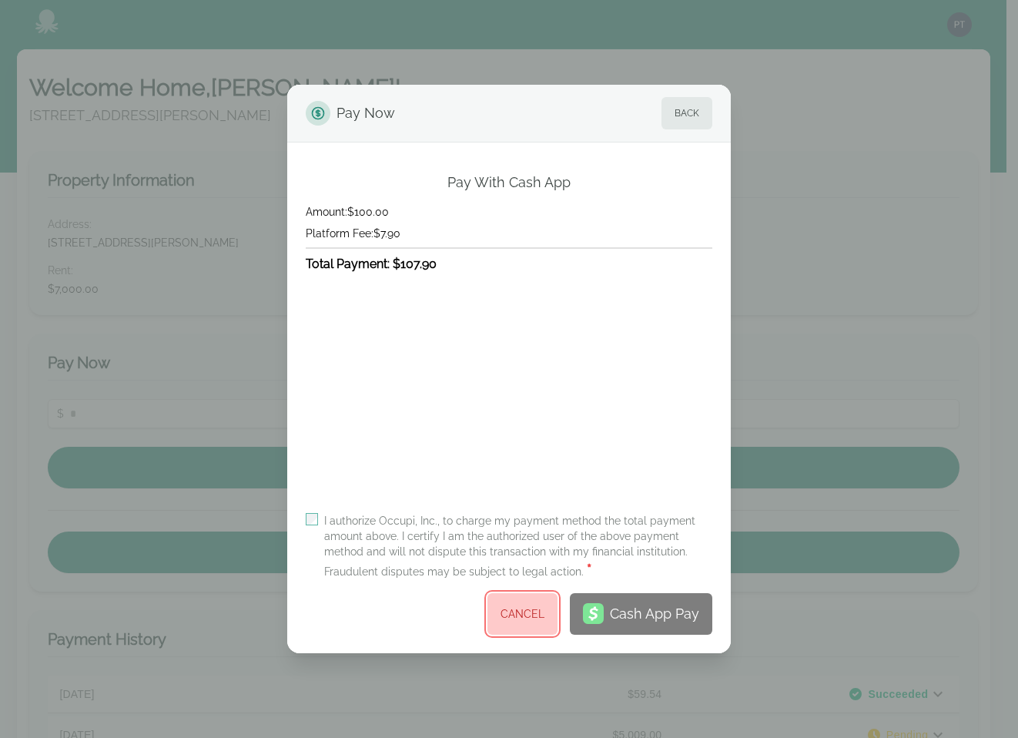
click at [540, 610] on button "Cancel" at bounding box center [522, 614] width 70 height 42
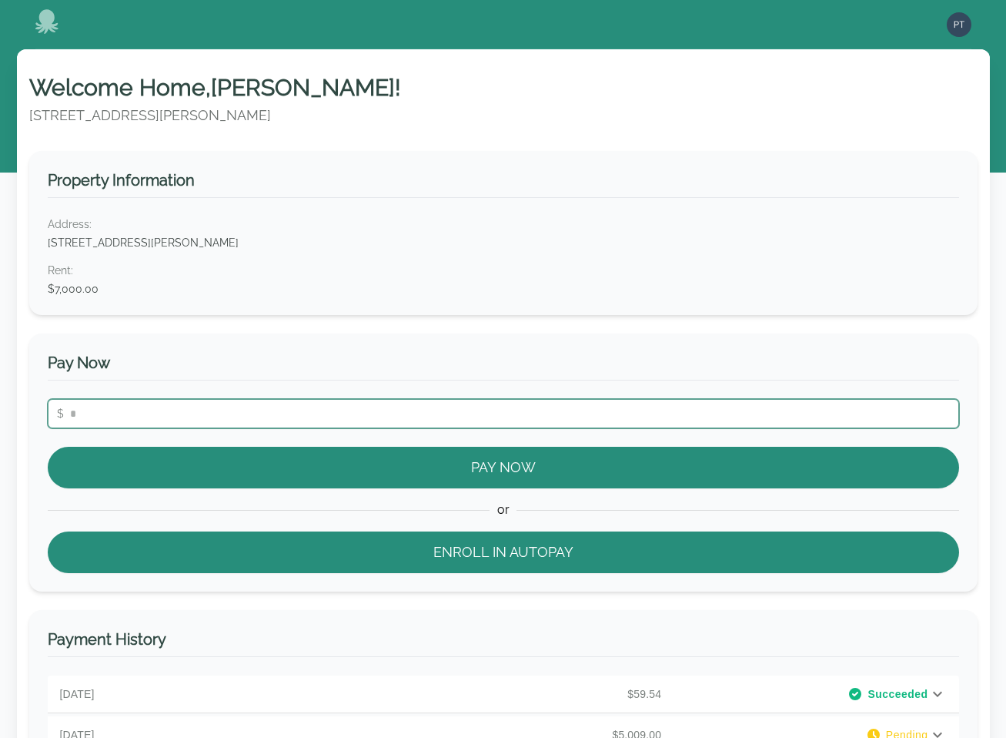
click at [286, 407] on input "number" at bounding box center [504, 413] width 912 height 29
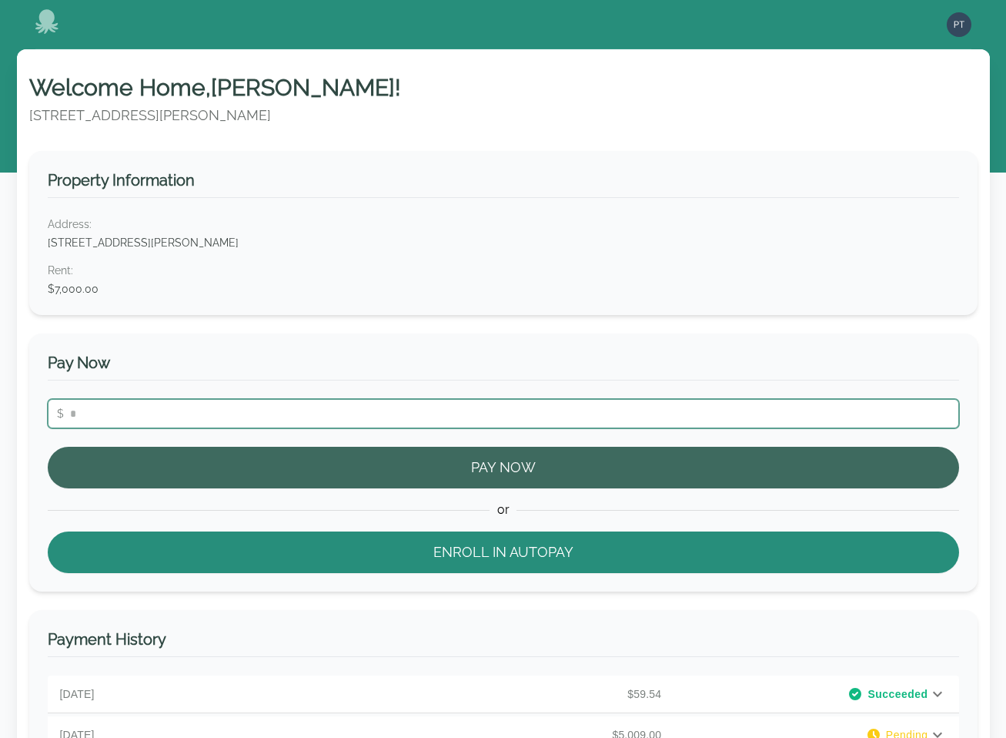
type input "***"
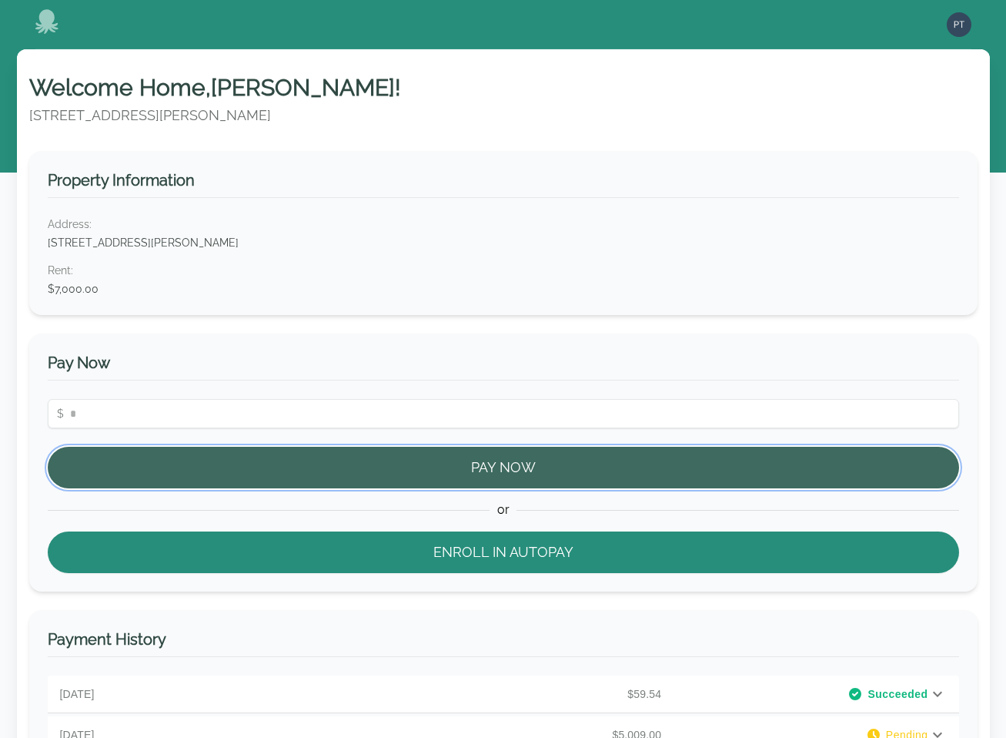
click at [499, 457] on button "Pay Now" at bounding box center [504, 468] width 912 height 42
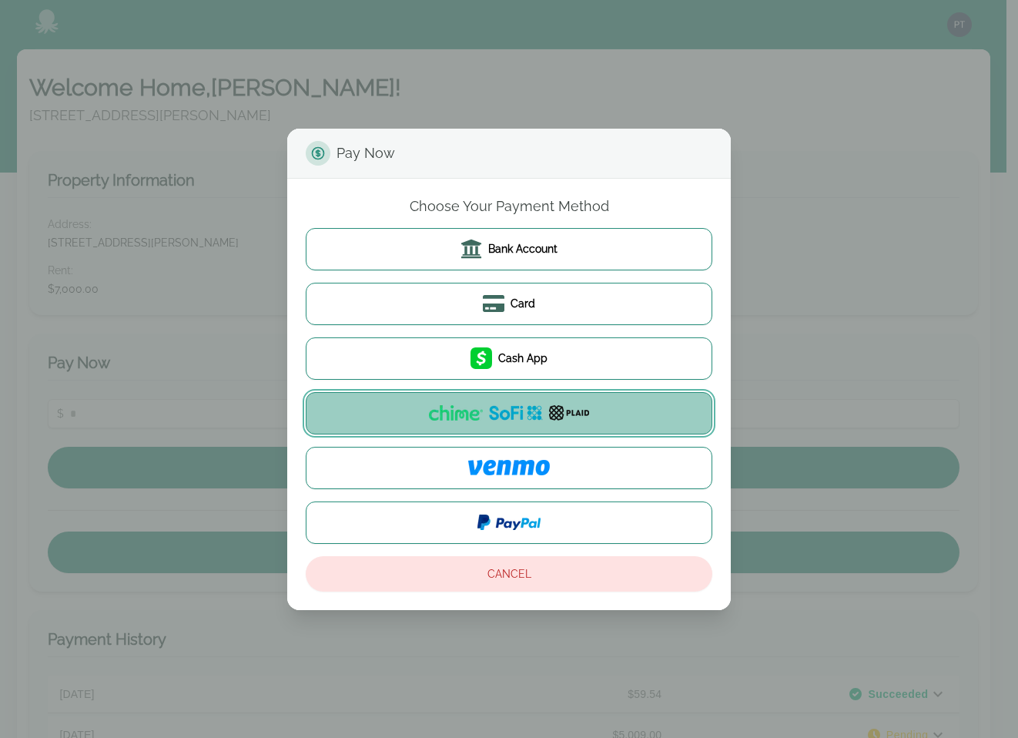
click at [507, 426] on button at bounding box center [509, 413] width 406 height 42
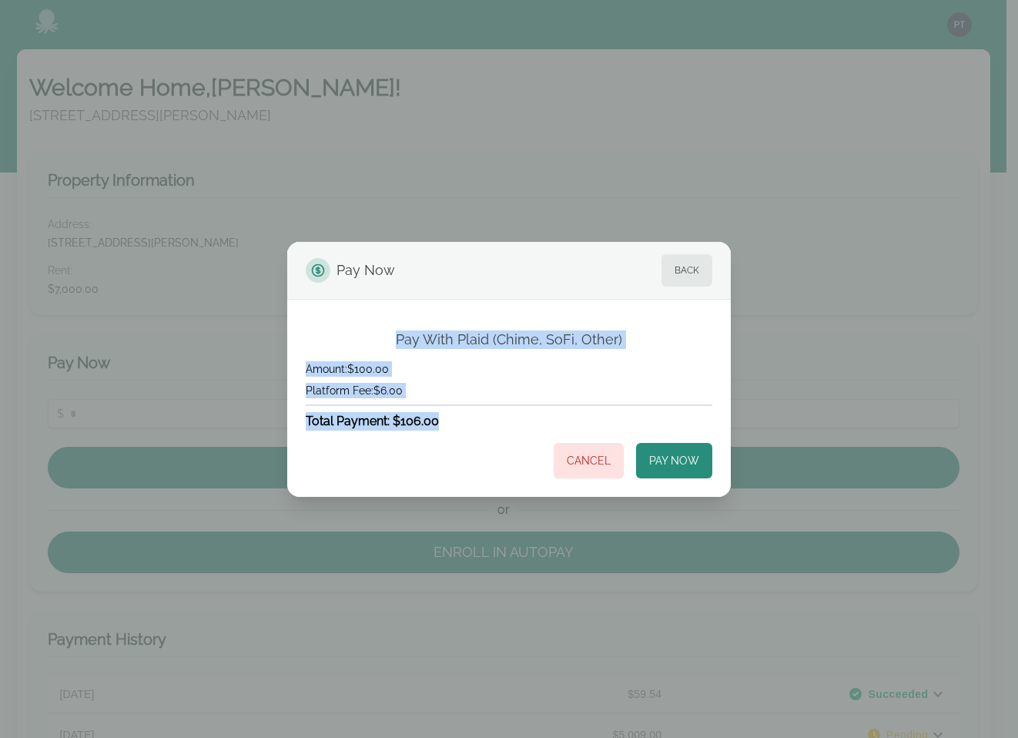
drag, startPoint x: 450, startPoint y: 419, endPoint x: 399, endPoint y: 341, distance: 93.3
click at [399, 341] on div "Pay With Plaid (Chime, SoFi, Other) Amount: $100.00 Platform Fee: $6.00 Total P…" at bounding box center [509, 404] width 406 height 148
copy div "Pay With Plaid (Chime, SoFi, Other) Amount: $100.00 Platform Fee: $6.00 Total P…"
click at [580, 458] on button "Cancel" at bounding box center [589, 460] width 70 height 35
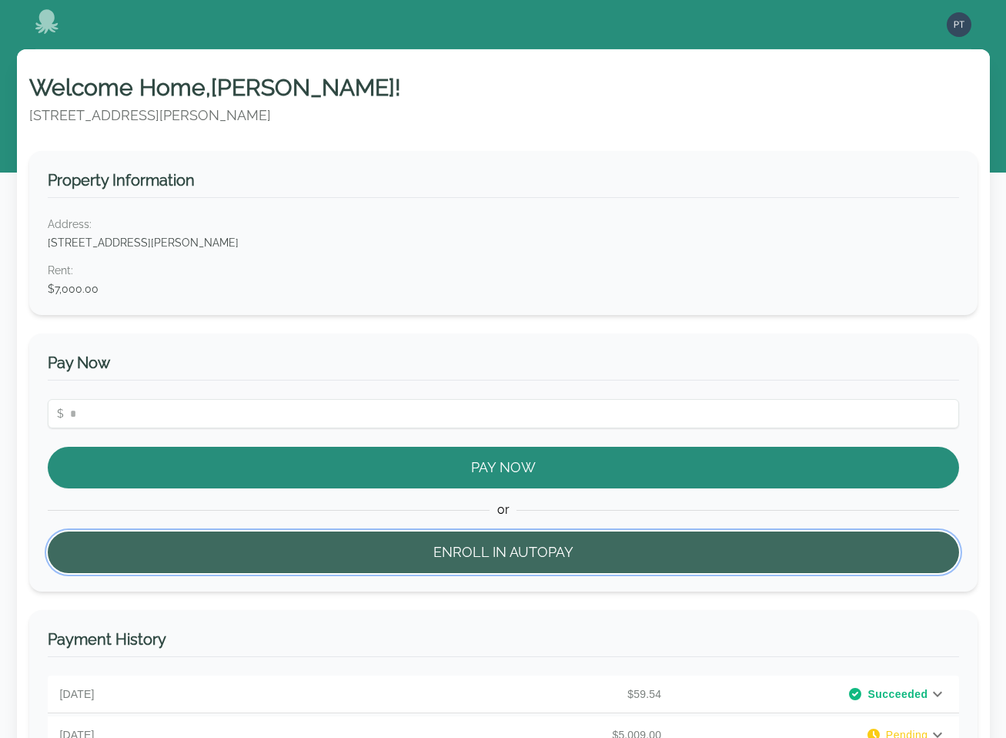
click at [490, 554] on button "Enroll in Autopay" at bounding box center [504, 552] width 912 height 42
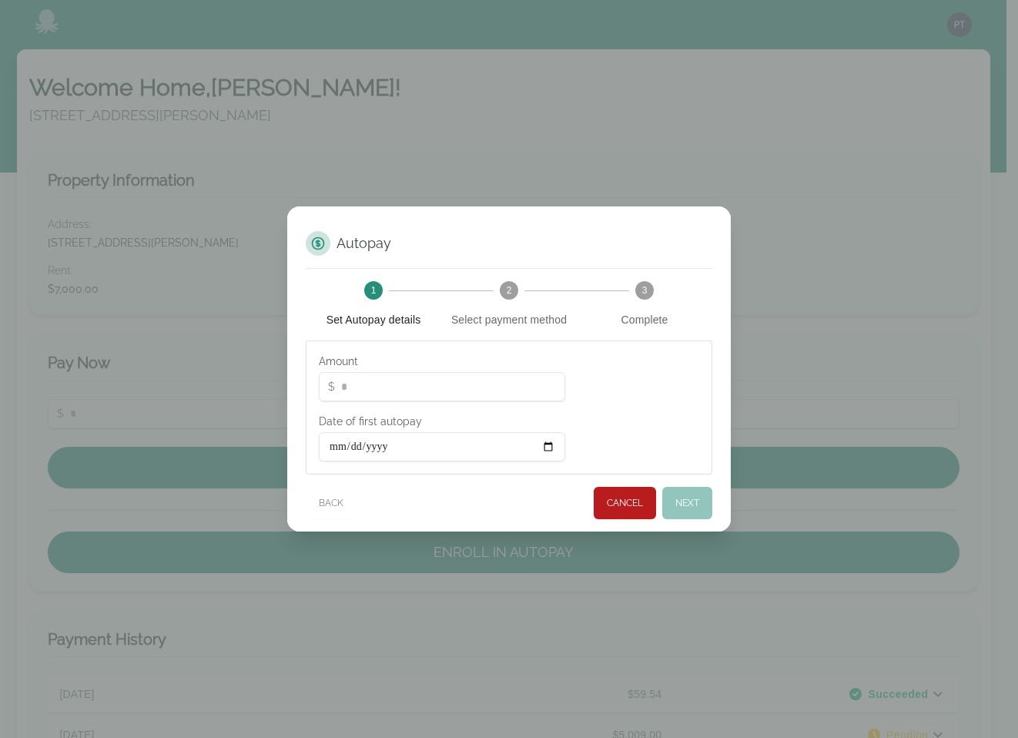
drag, startPoint x: 371, startPoint y: 384, endPoint x: 322, endPoint y: 382, distance: 49.3
click at [322, 382] on input "*" at bounding box center [442, 386] width 246 height 29
type input "***"
click at [550, 447] on input "Date of first autopay" at bounding box center [442, 446] width 246 height 29
type input "**********"
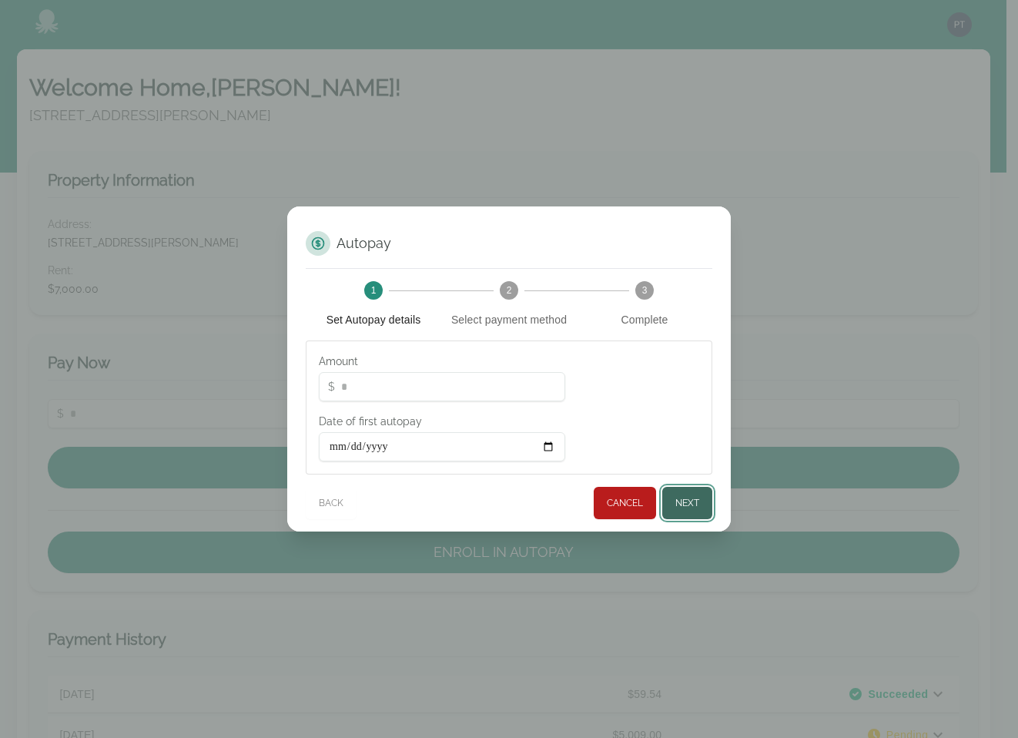
click at [681, 505] on button "Next" at bounding box center [687, 503] width 50 height 32
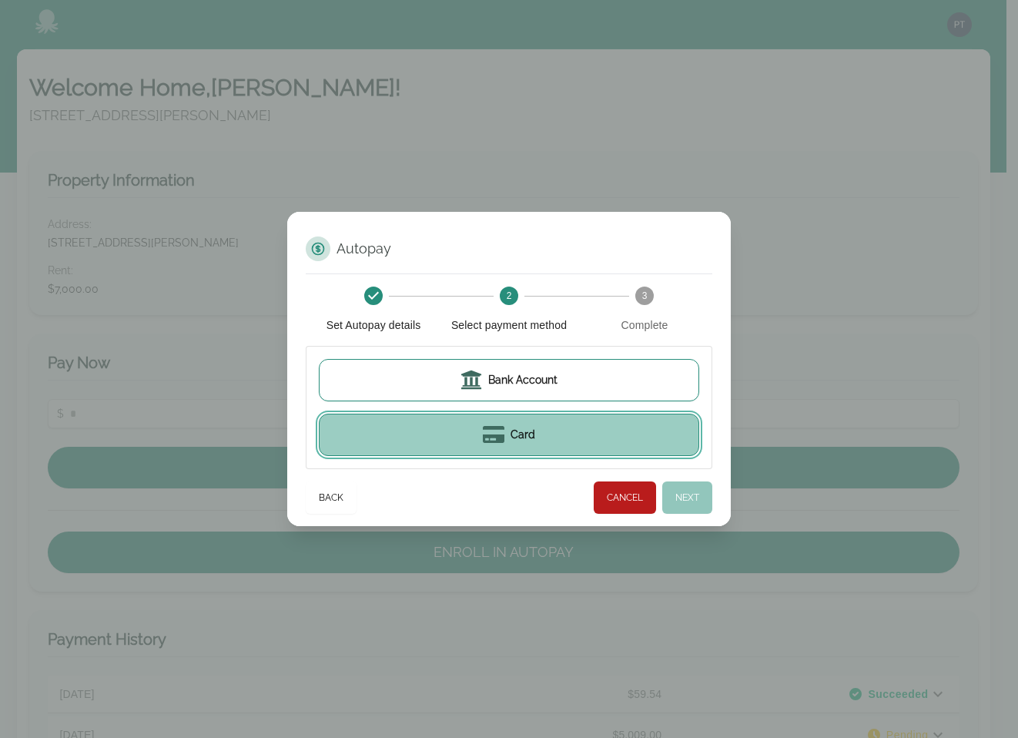
click at [508, 431] on span at bounding box center [497, 434] width 28 height 22
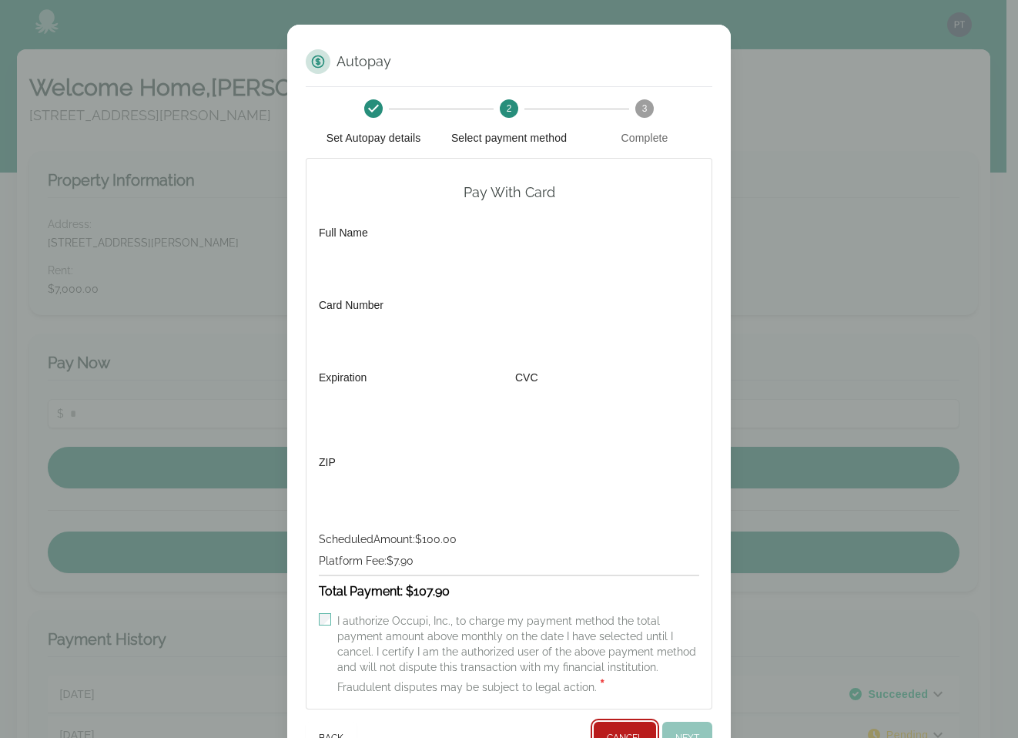
click at [618, 728] on button "Cancel" at bounding box center [625, 737] width 62 height 32
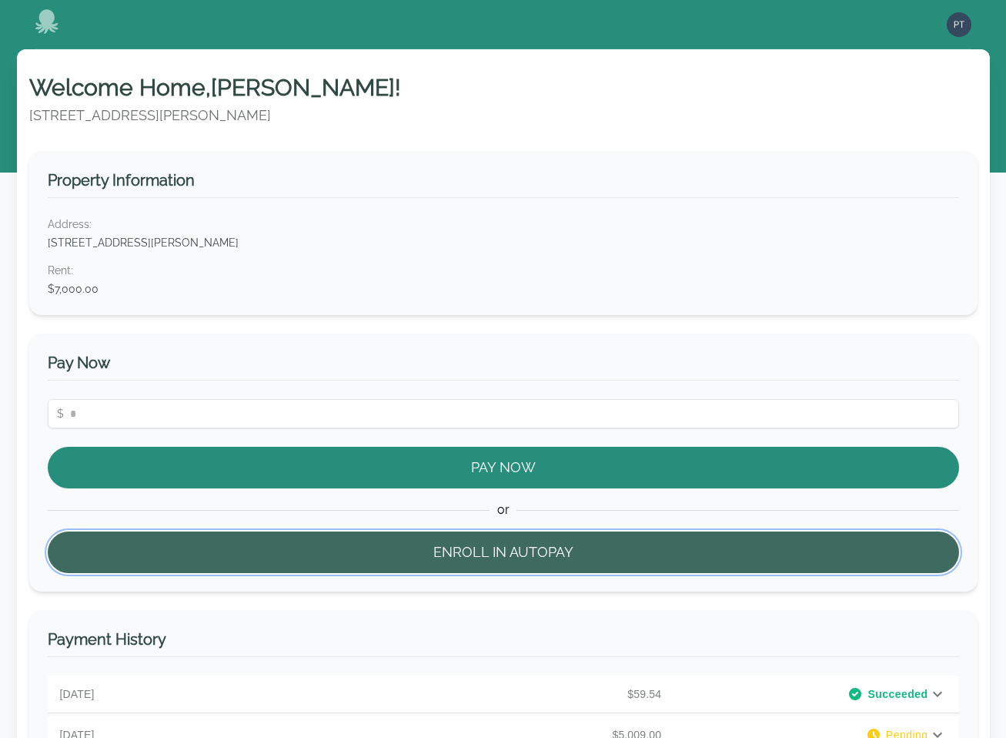
click at [453, 541] on button "Enroll in Autopay" at bounding box center [504, 552] width 912 height 42
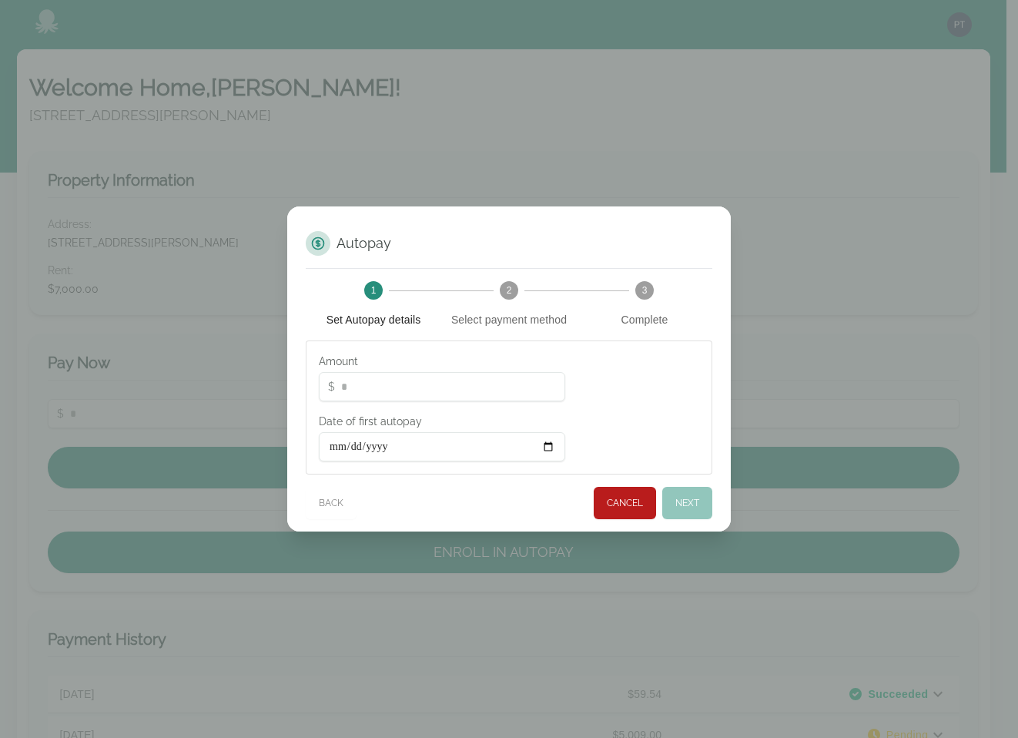
drag, startPoint x: 332, startPoint y: 378, endPoint x: 309, endPoint y: 376, distance: 23.1
click at [309, 376] on div "Amount $ * Date of first autopay" at bounding box center [508, 407] width 405 height 132
type input "***"
click at [544, 444] on input "Date of first autopay" at bounding box center [442, 446] width 246 height 29
type input "**********"
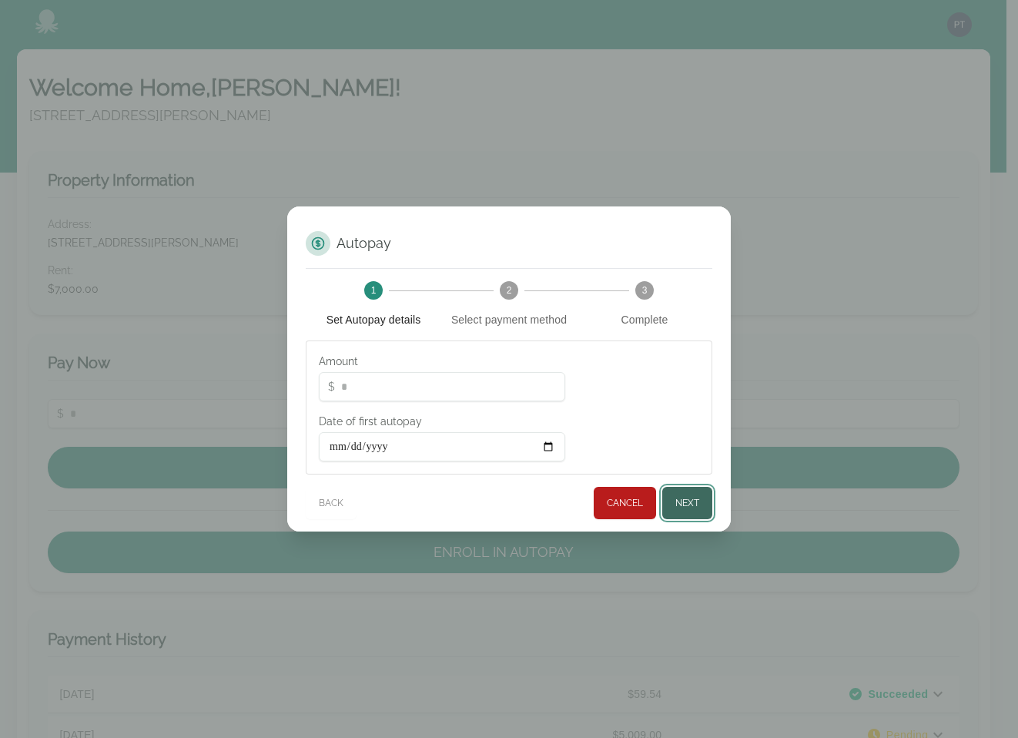
click at [687, 500] on button "Next" at bounding box center [687, 503] width 50 height 32
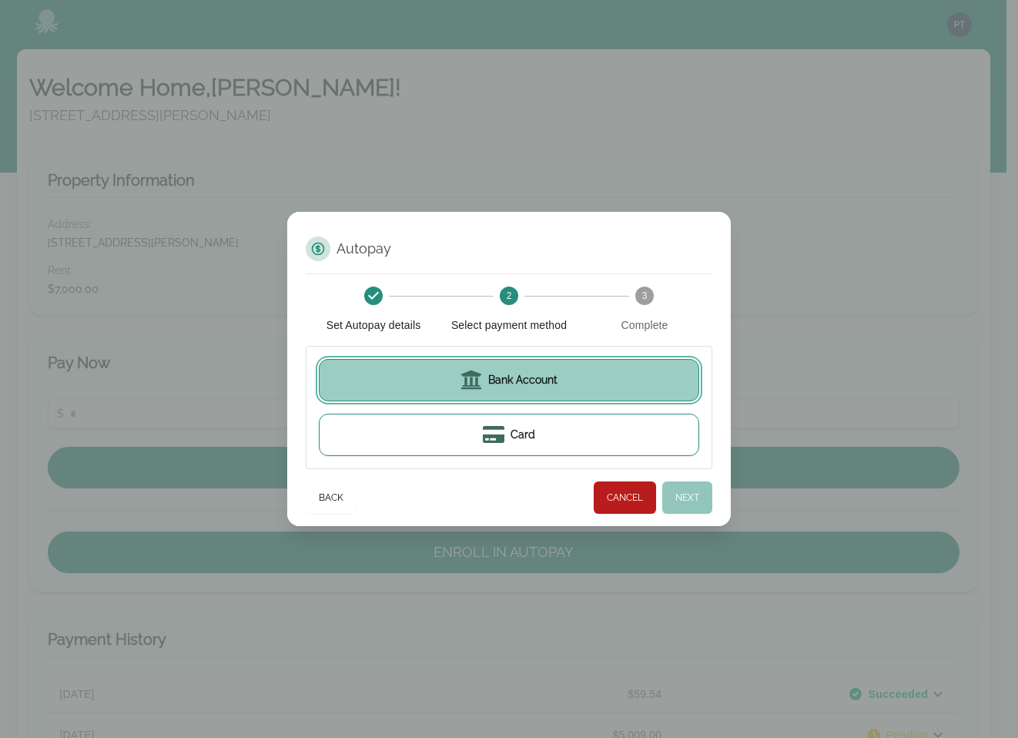
click at [524, 380] on span "Bank Account" at bounding box center [522, 379] width 69 height 15
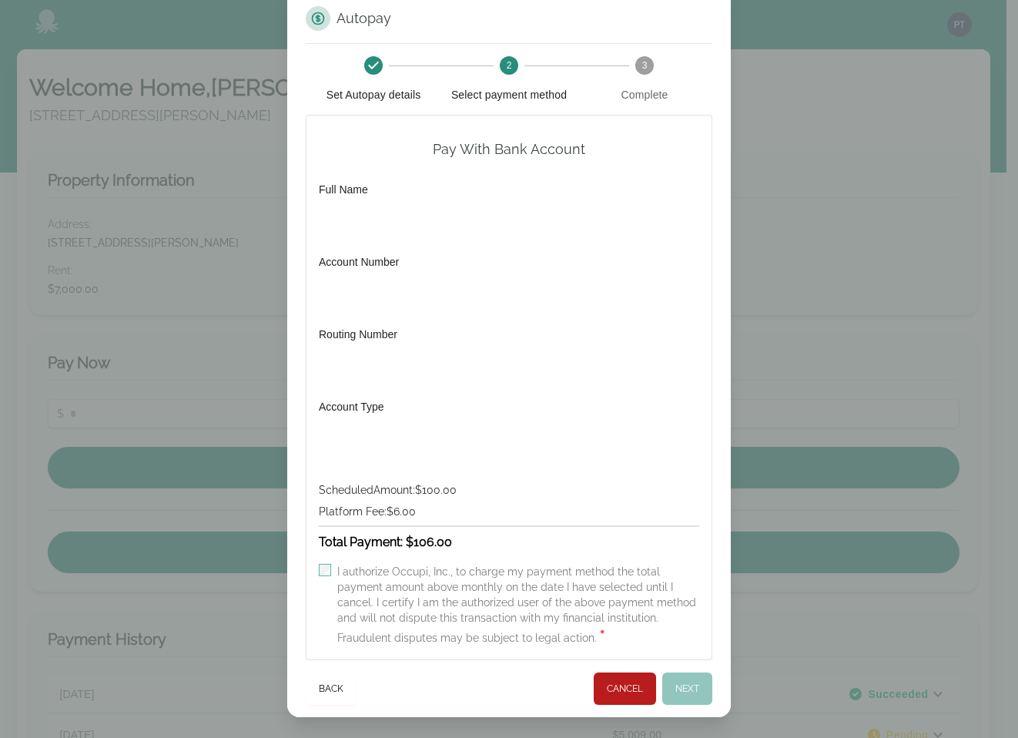
scroll to position [47, 0]
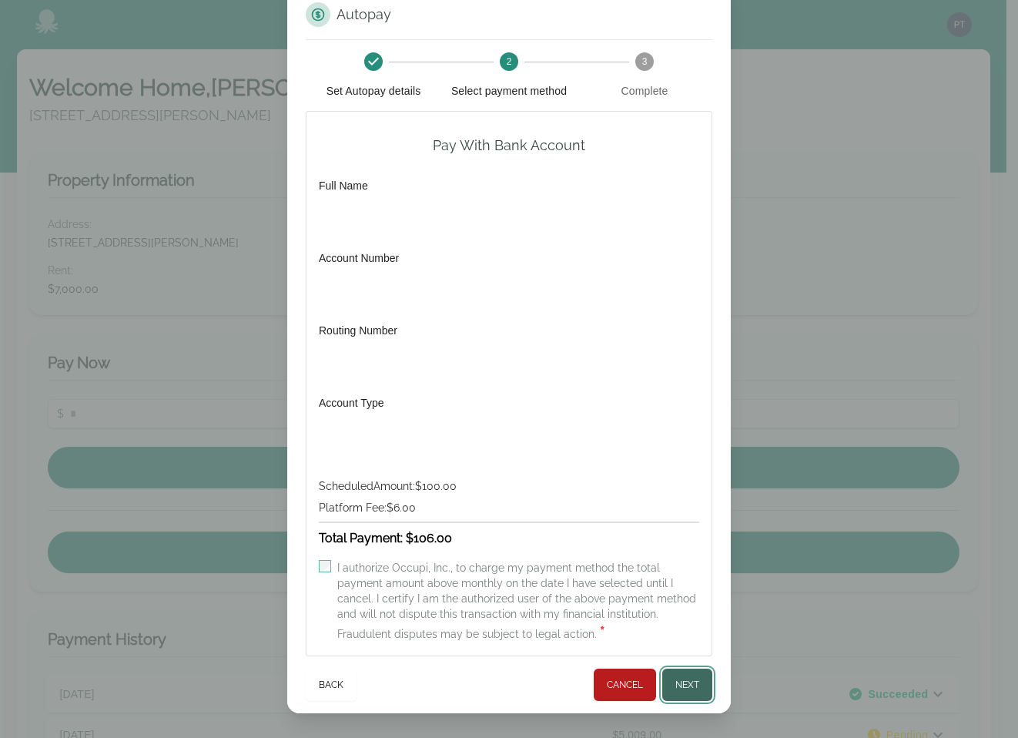
click at [679, 685] on button "Next" at bounding box center [687, 684] width 50 height 32
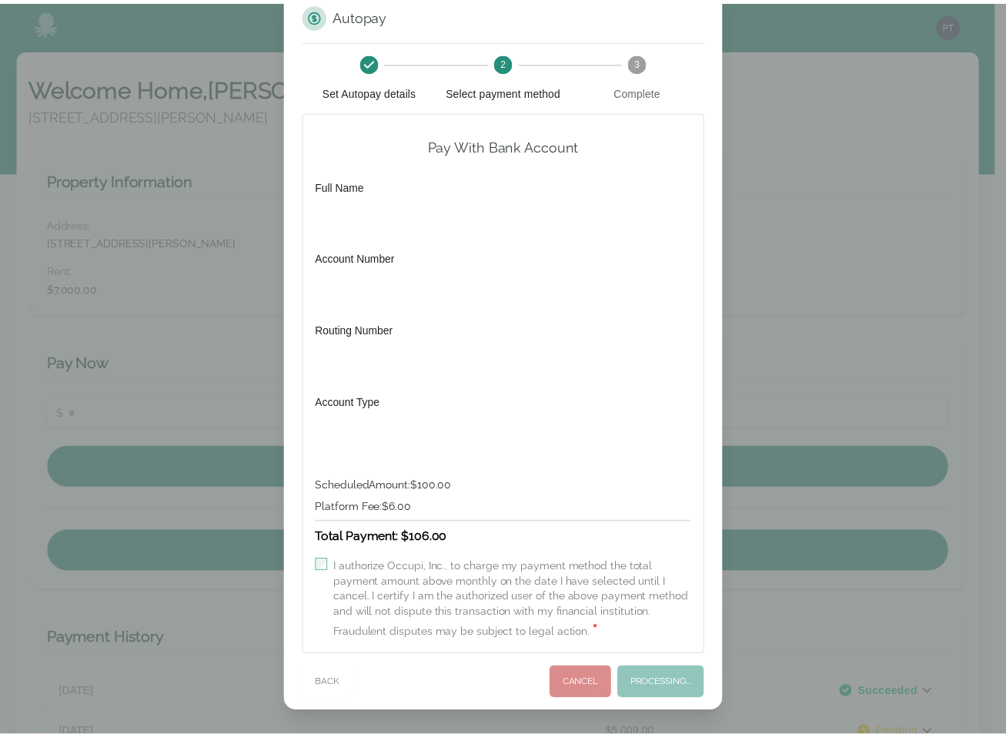
scroll to position [0, 0]
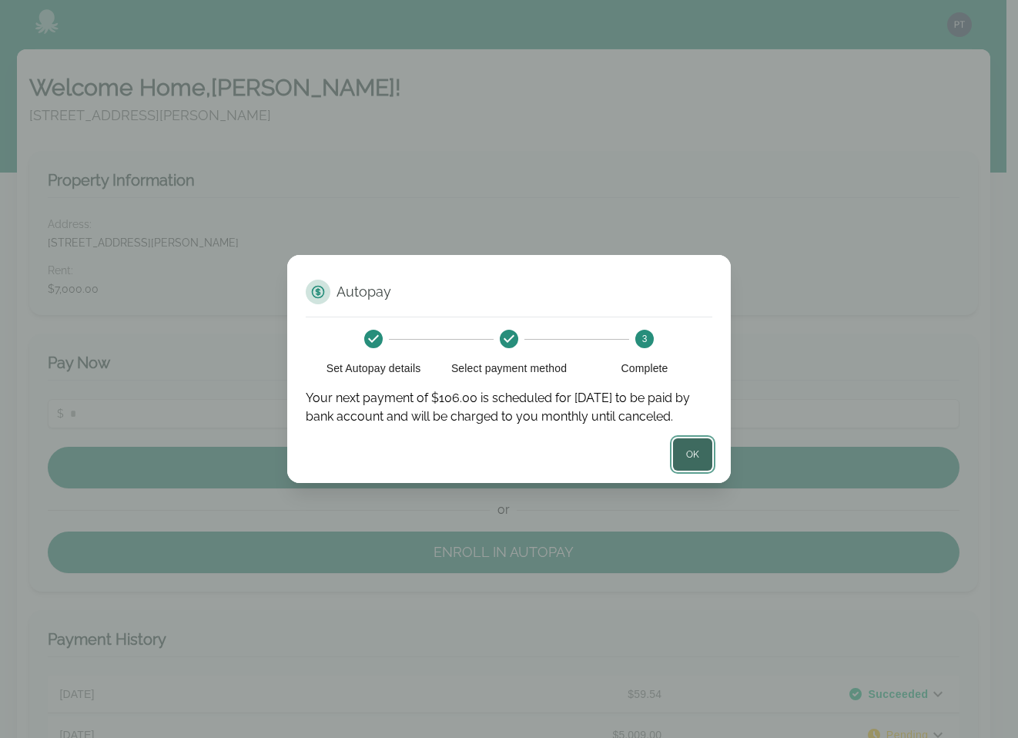
click at [696, 453] on button "OK" at bounding box center [692, 454] width 39 height 32
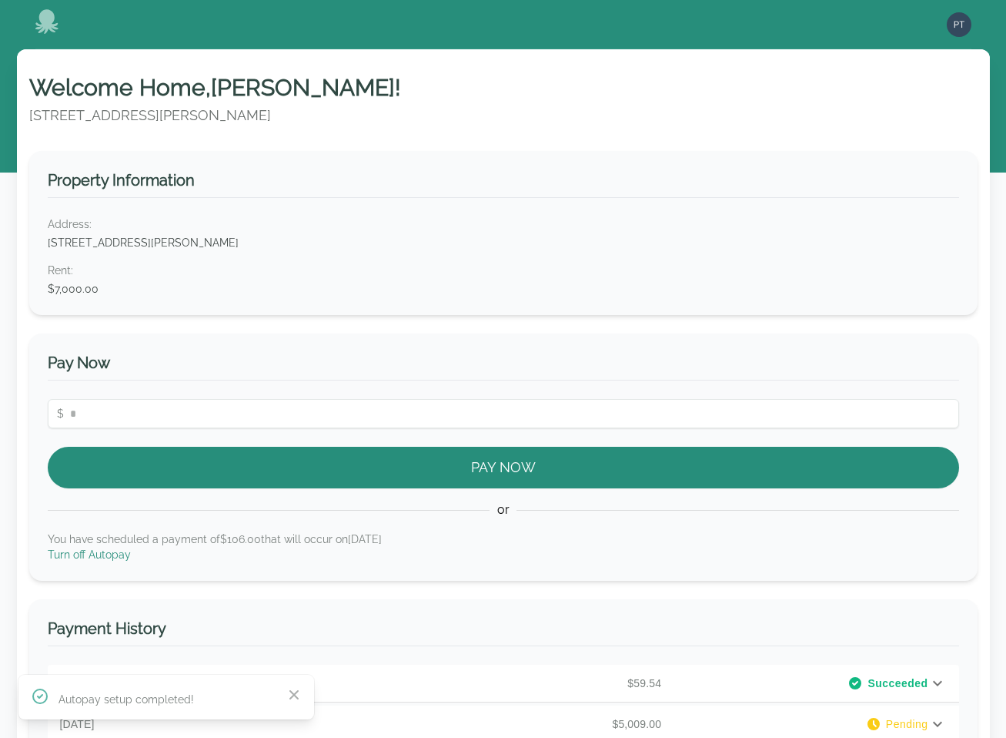
click at [98, 553] on link "Turn off Autopay" at bounding box center [89, 554] width 83 height 12
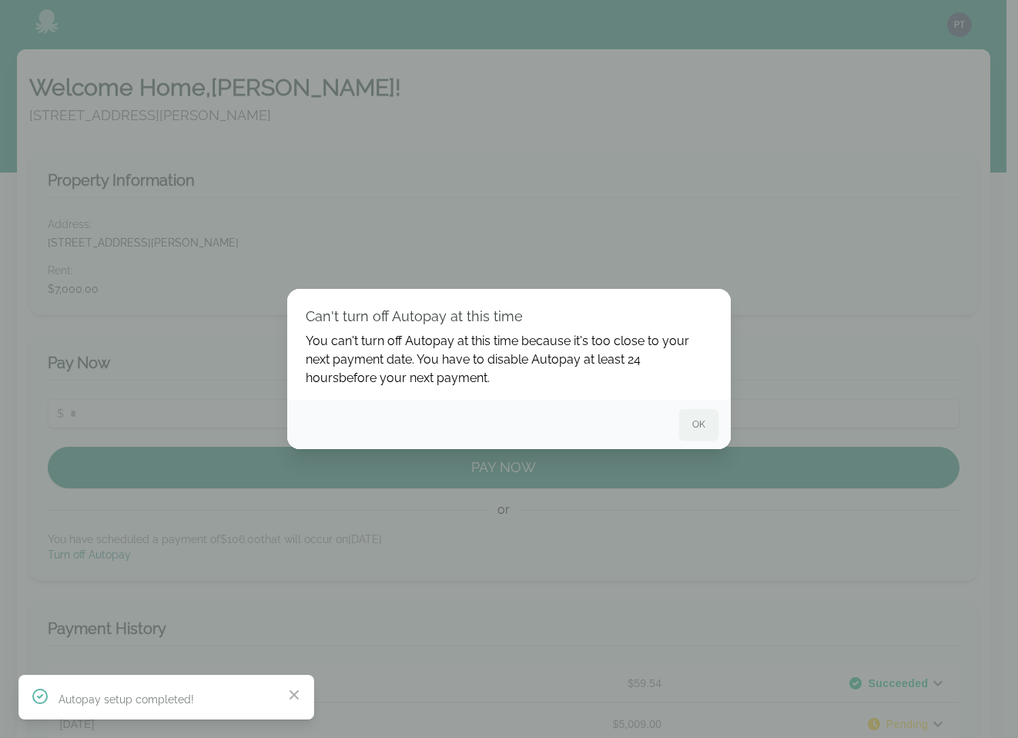
click at [695, 417] on button "OK" at bounding box center [698, 424] width 39 height 31
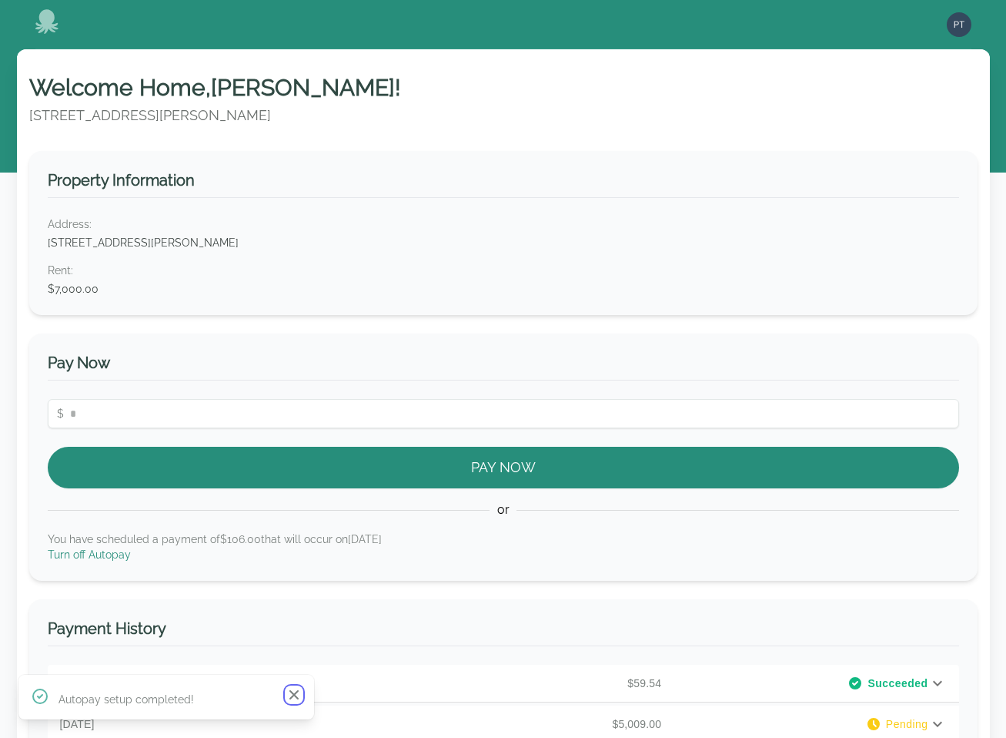
click at [287, 700] on icon "button" at bounding box center [293, 694] width 15 height 15
click at [111, 556] on link "Turn off Autopay" at bounding box center [89, 554] width 83 height 12
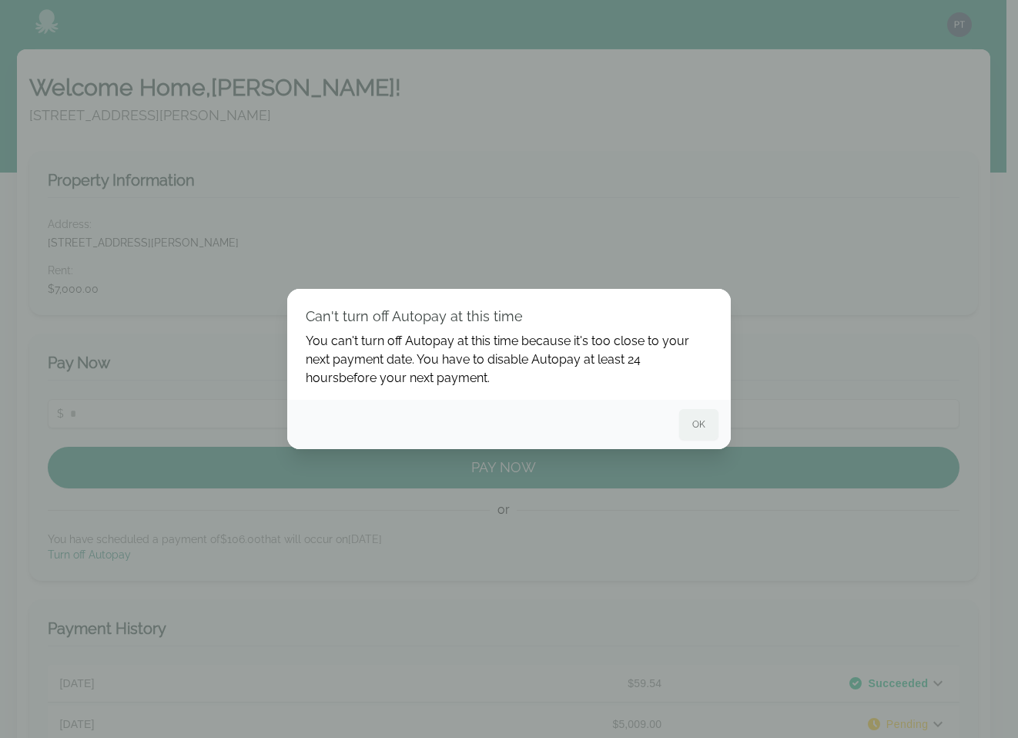
click at [694, 419] on button "OK" at bounding box center [698, 424] width 39 height 31
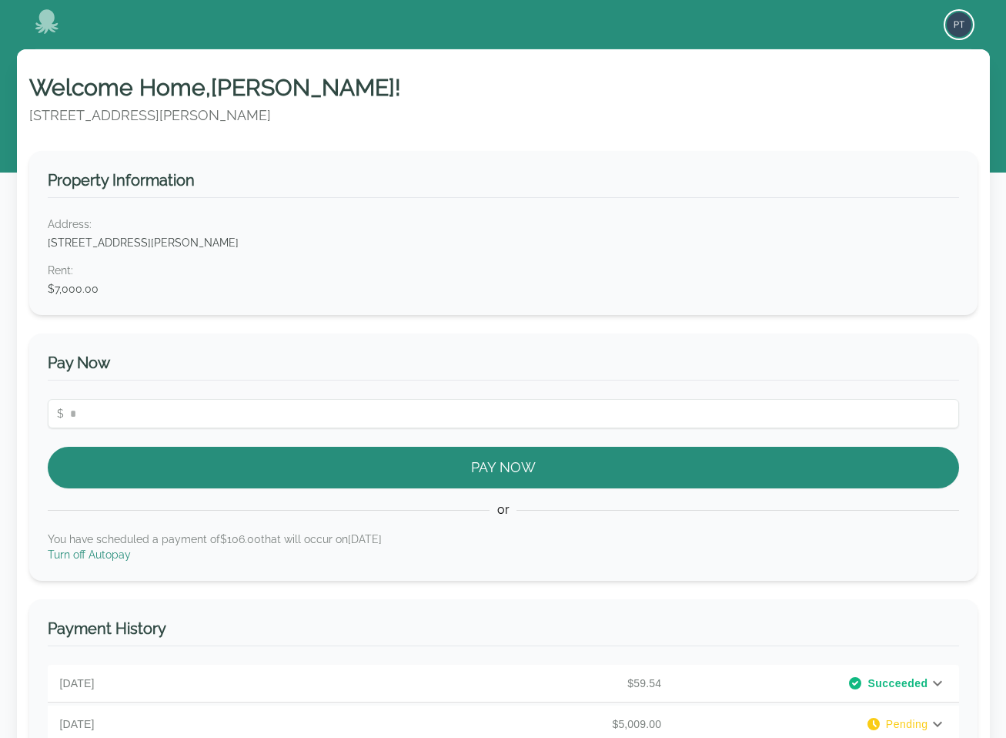
click at [958, 20] on img "button" at bounding box center [959, 24] width 25 height 25
click at [861, 82] on button "Sign out" at bounding box center [898, 85] width 148 height 28
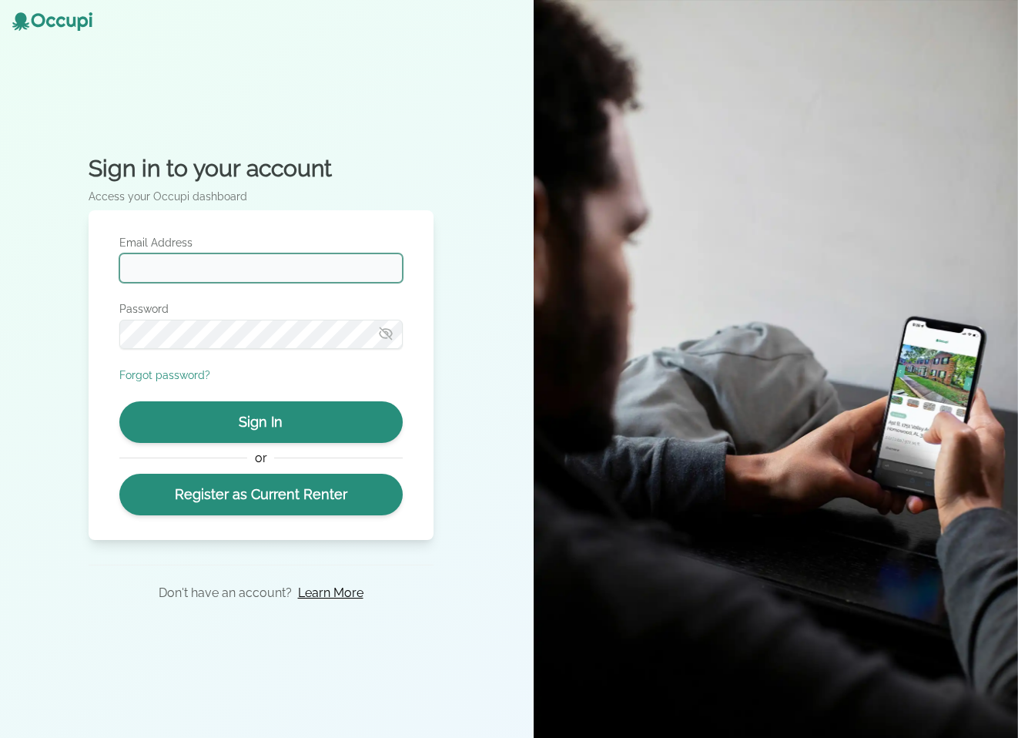
click at [148, 269] on input "Email Address" at bounding box center [260, 267] width 283 height 29
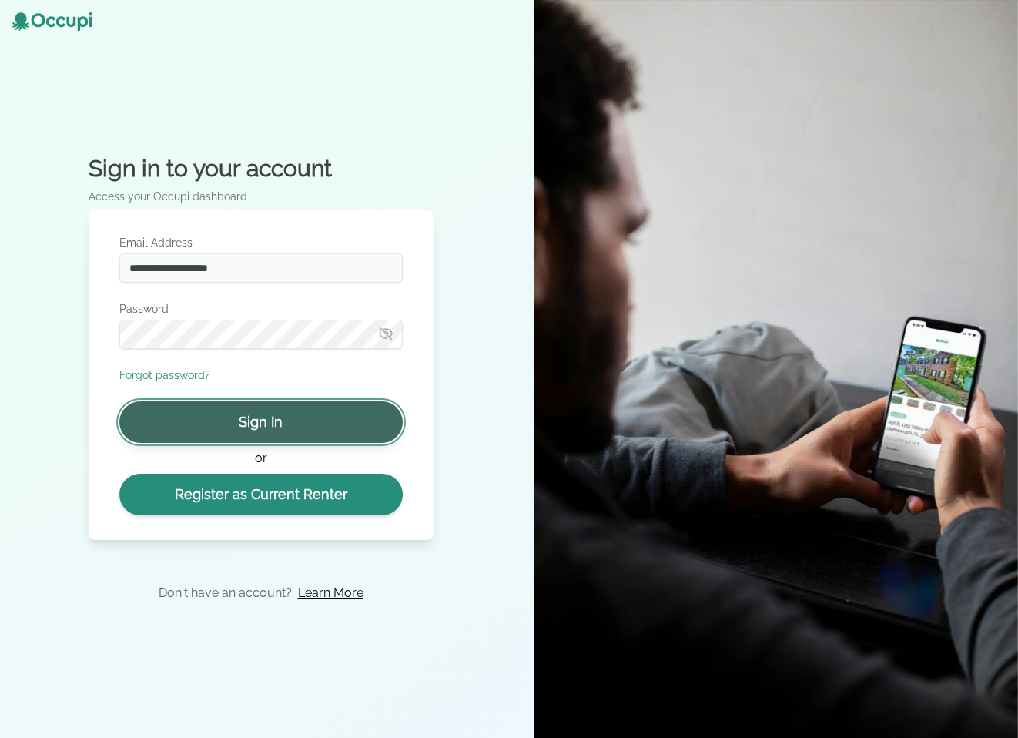
click at [243, 431] on button "Sign In" at bounding box center [260, 422] width 283 height 42
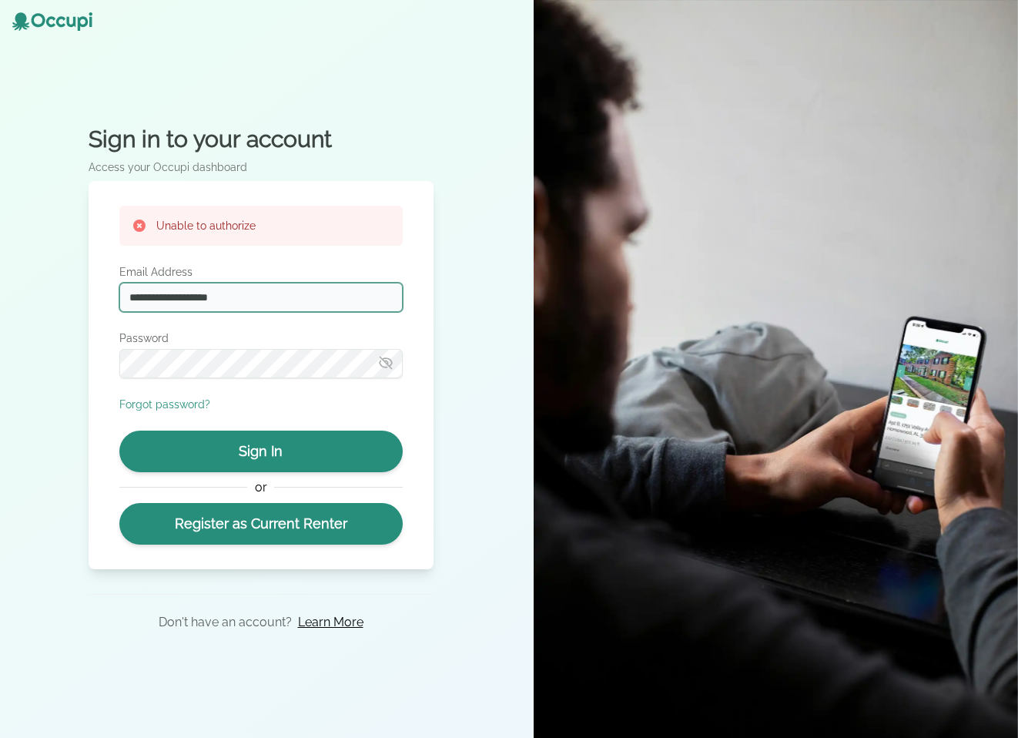
click at [199, 296] on input "**********" at bounding box center [260, 297] width 283 height 29
click at [174, 299] on input "**********" at bounding box center [260, 297] width 283 height 29
click at [176, 296] on input "**********" at bounding box center [260, 297] width 283 height 29
drag, startPoint x: 178, startPoint y: 296, endPoint x: 155, endPoint y: 296, distance: 23.1
click at [155, 296] on input "**********" at bounding box center [260, 297] width 283 height 29
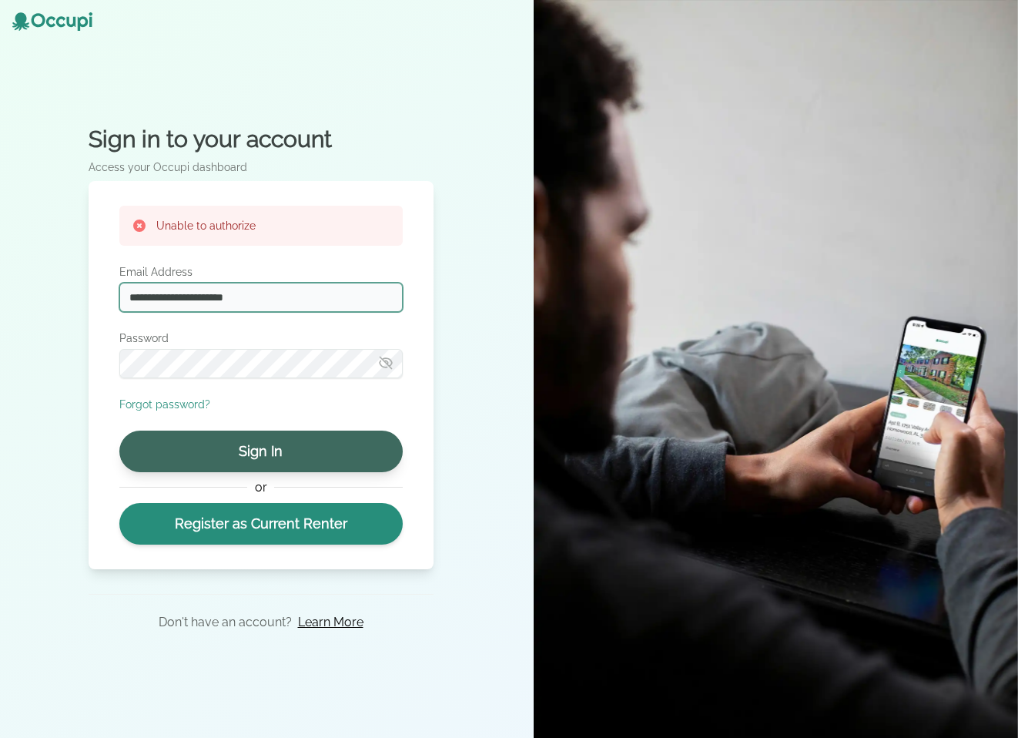
type input "**********"
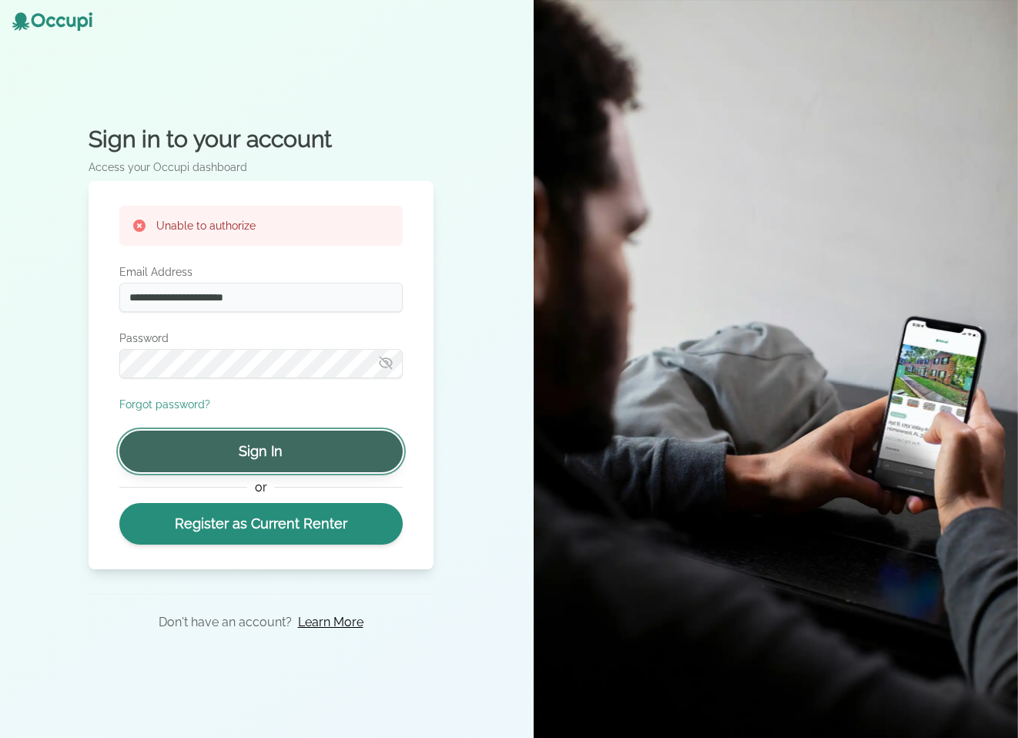
click at [233, 450] on button "Sign In" at bounding box center [260, 451] width 283 height 42
